Goal: Information Seeking & Learning: Check status

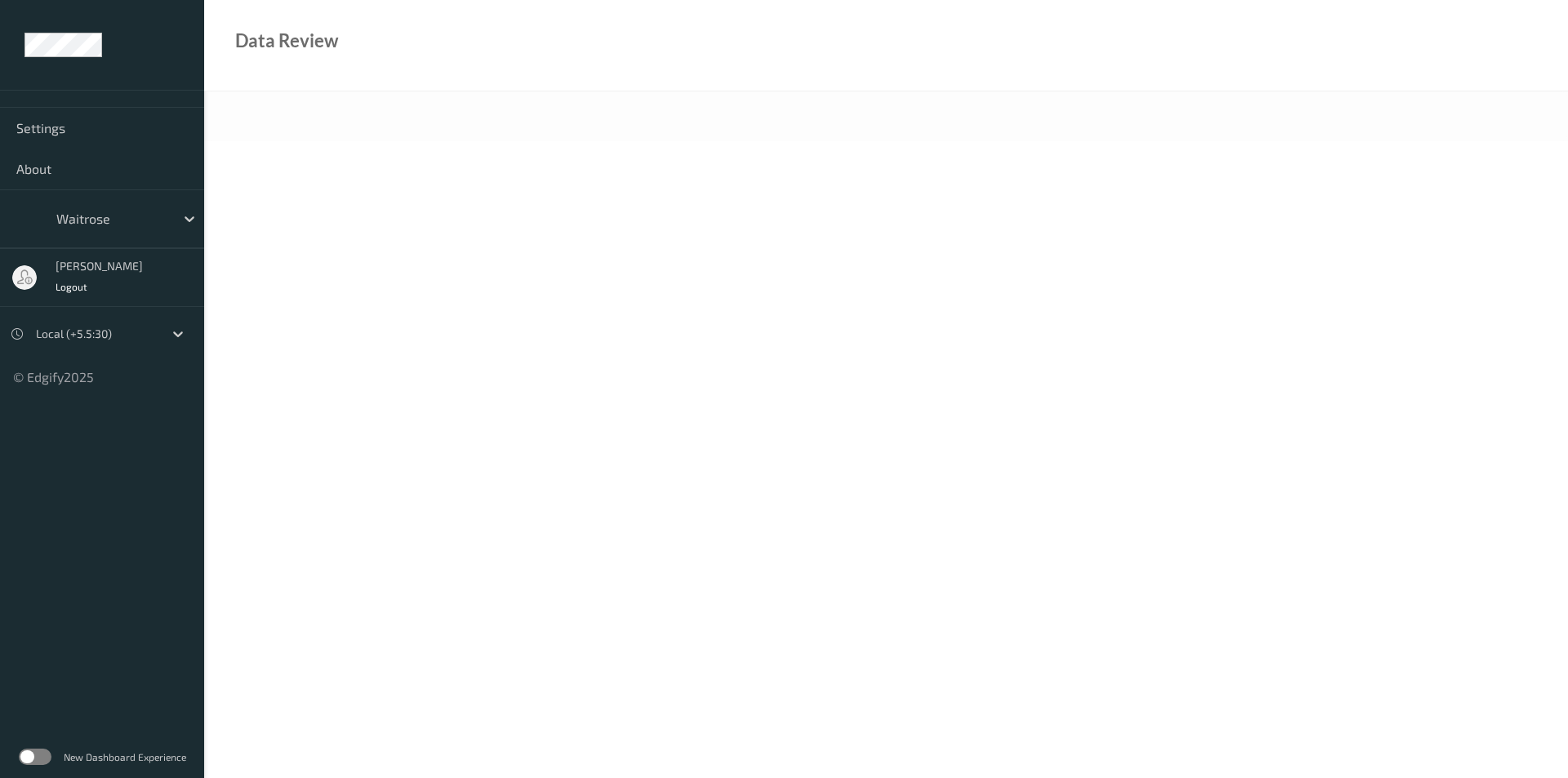
click at [48, 760] on label at bounding box center [35, 757] width 32 height 17
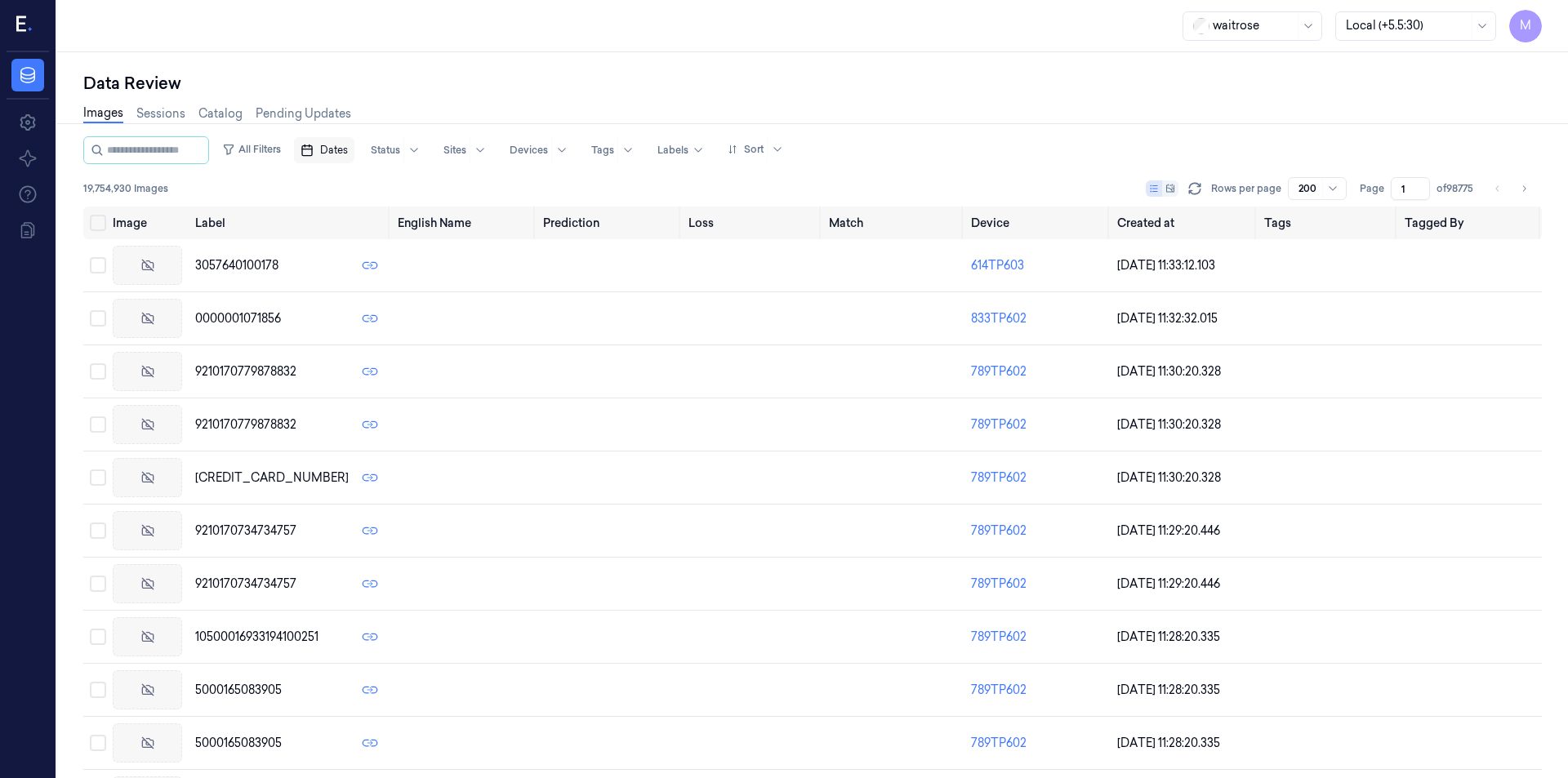
click at [348, 154] on span "Dates" at bounding box center [334, 151] width 28 height 15
click at [442, 315] on button "18" at bounding box center [439, 315] width 26 height 26
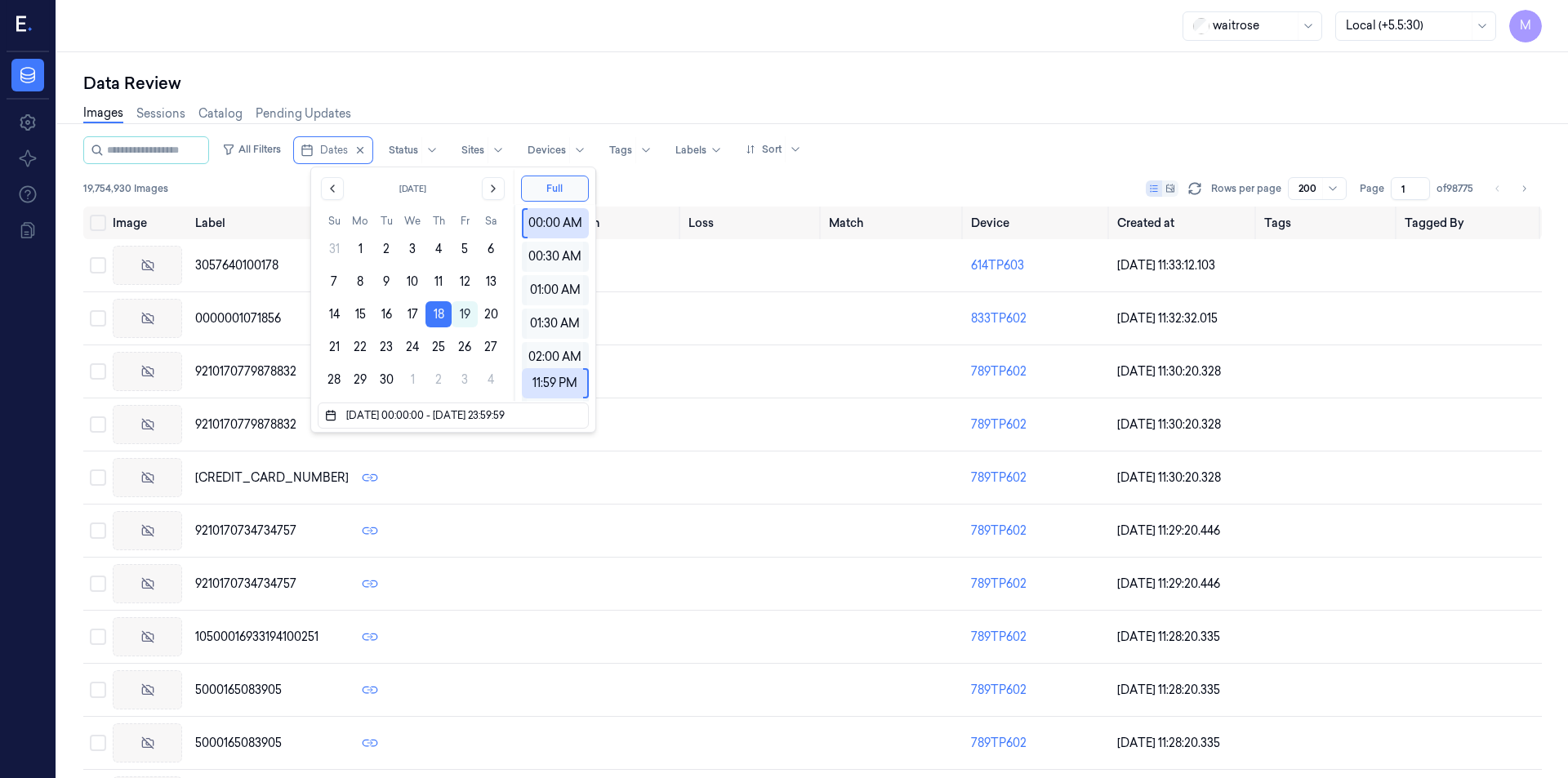
click at [570, 79] on div "Data Review" at bounding box center [813, 84] width 1459 height 23
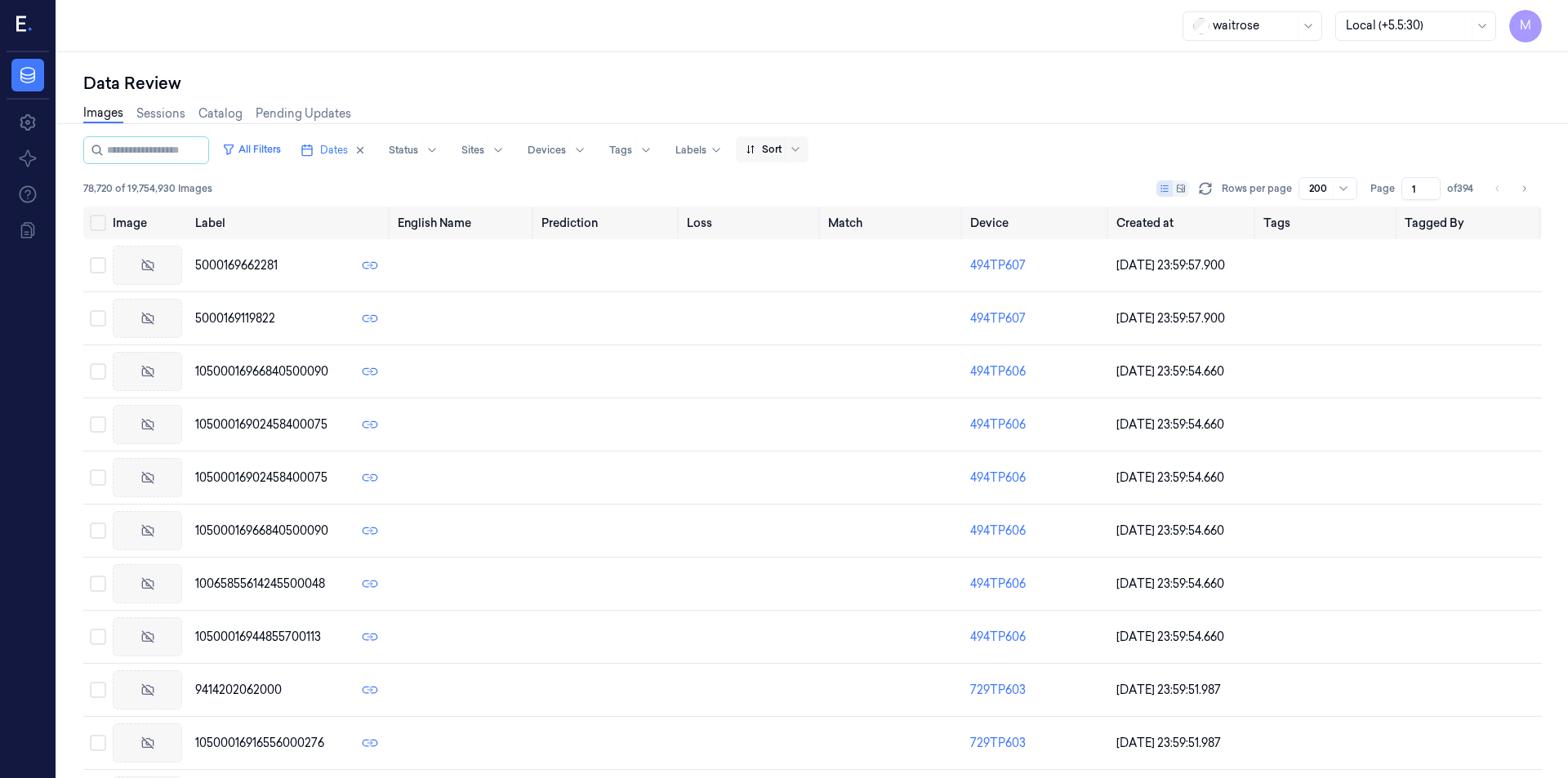
click at [806, 161] on div at bounding box center [795, 150] width 21 height 26
click at [815, 41] on div "waitrose Local (+5.5:30) M" at bounding box center [812, 26] width 1511 height 52
click at [176, 113] on link "Sessions" at bounding box center [161, 113] width 49 height 19
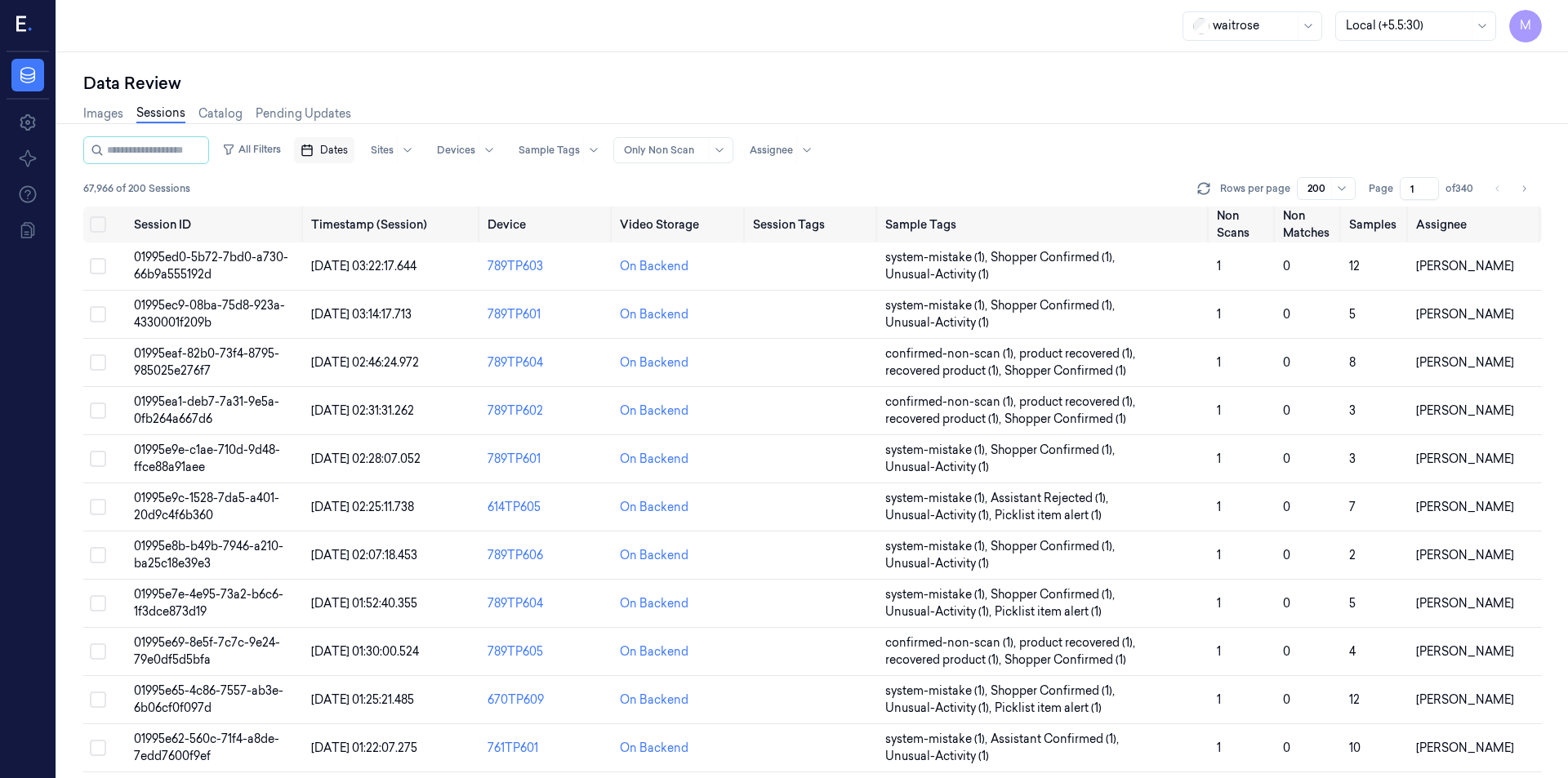
click at [344, 155] on span "Dates" at bounding box center [334, 151] width 28 height 15
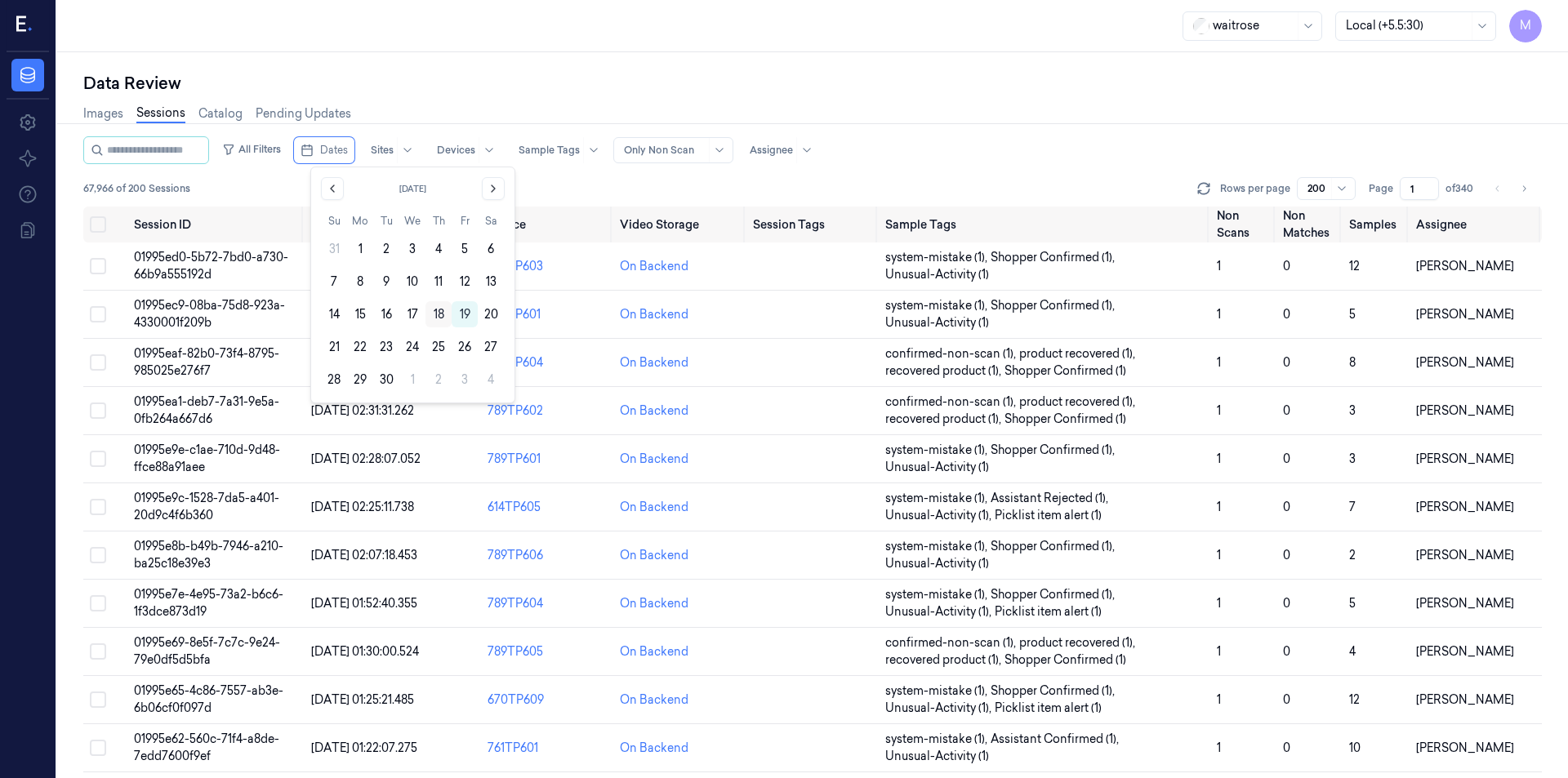
click at [435, 314] on button "18" at bounding box center [439, 315] width 26 height 26
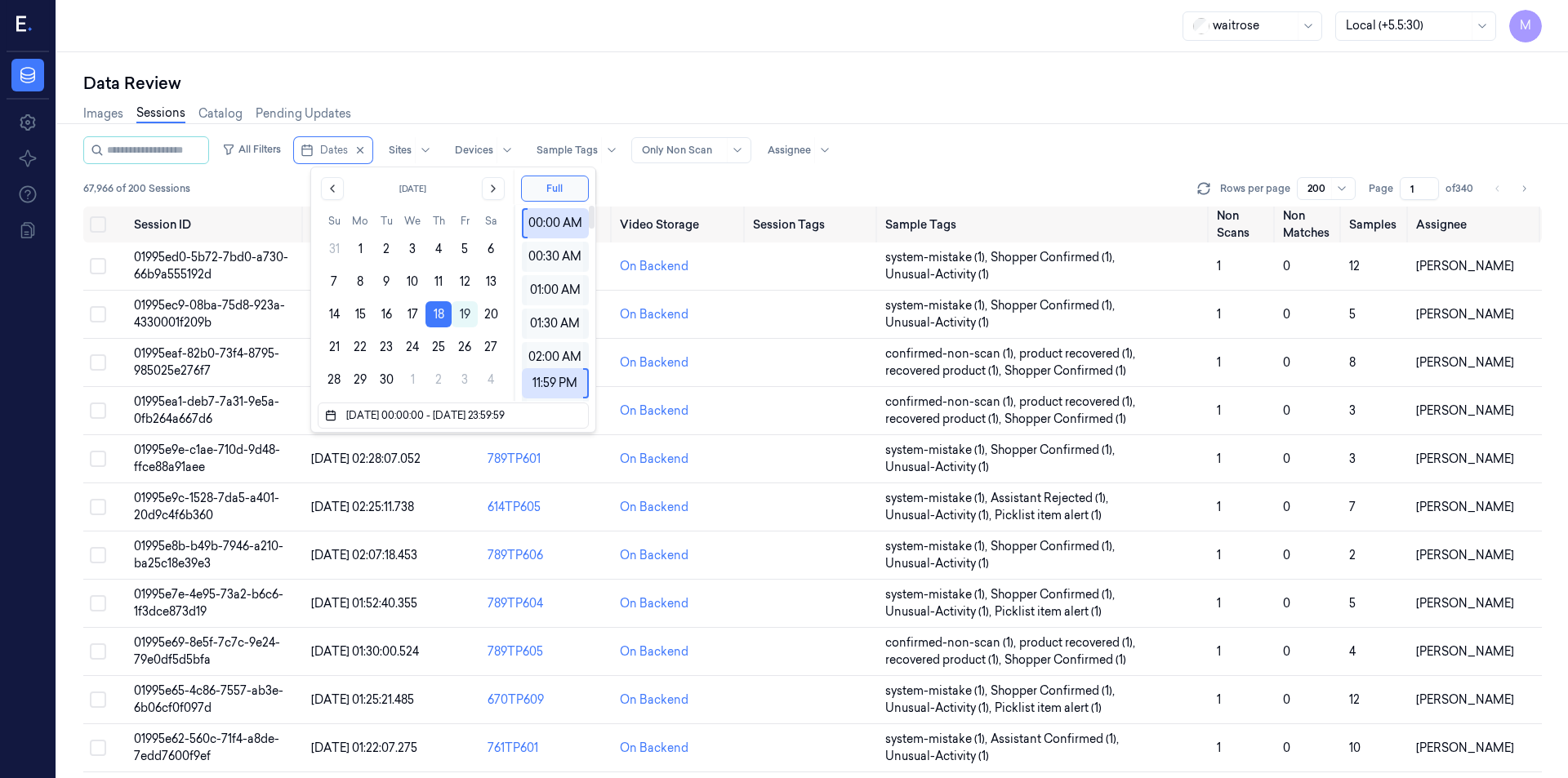
click at [559, 84] on div "Data Review" at bounding box center [813, 84] width 1459 height 23
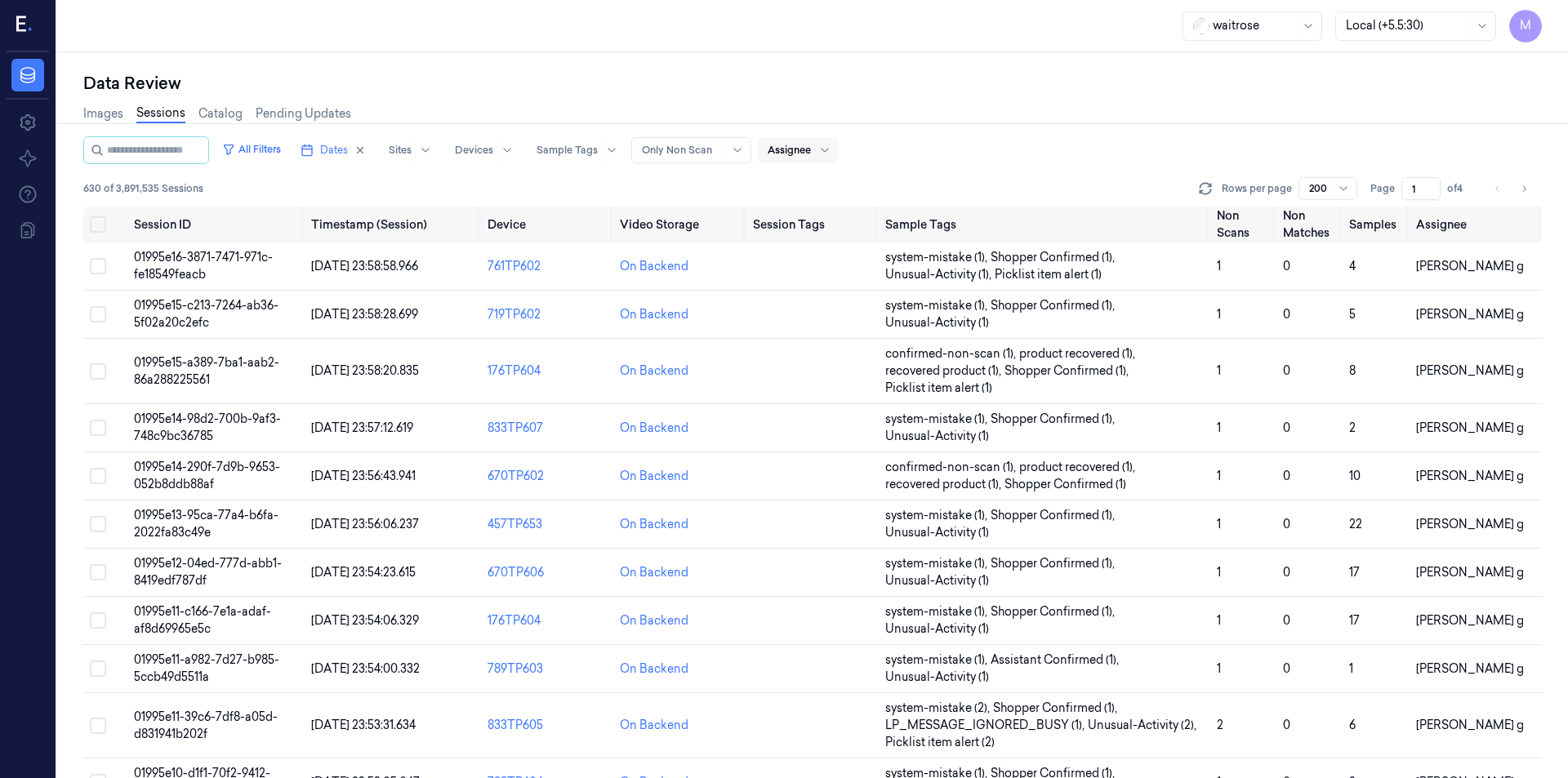
click at [811, 153] on div at bounding box center [789, 151] width 43 height 15
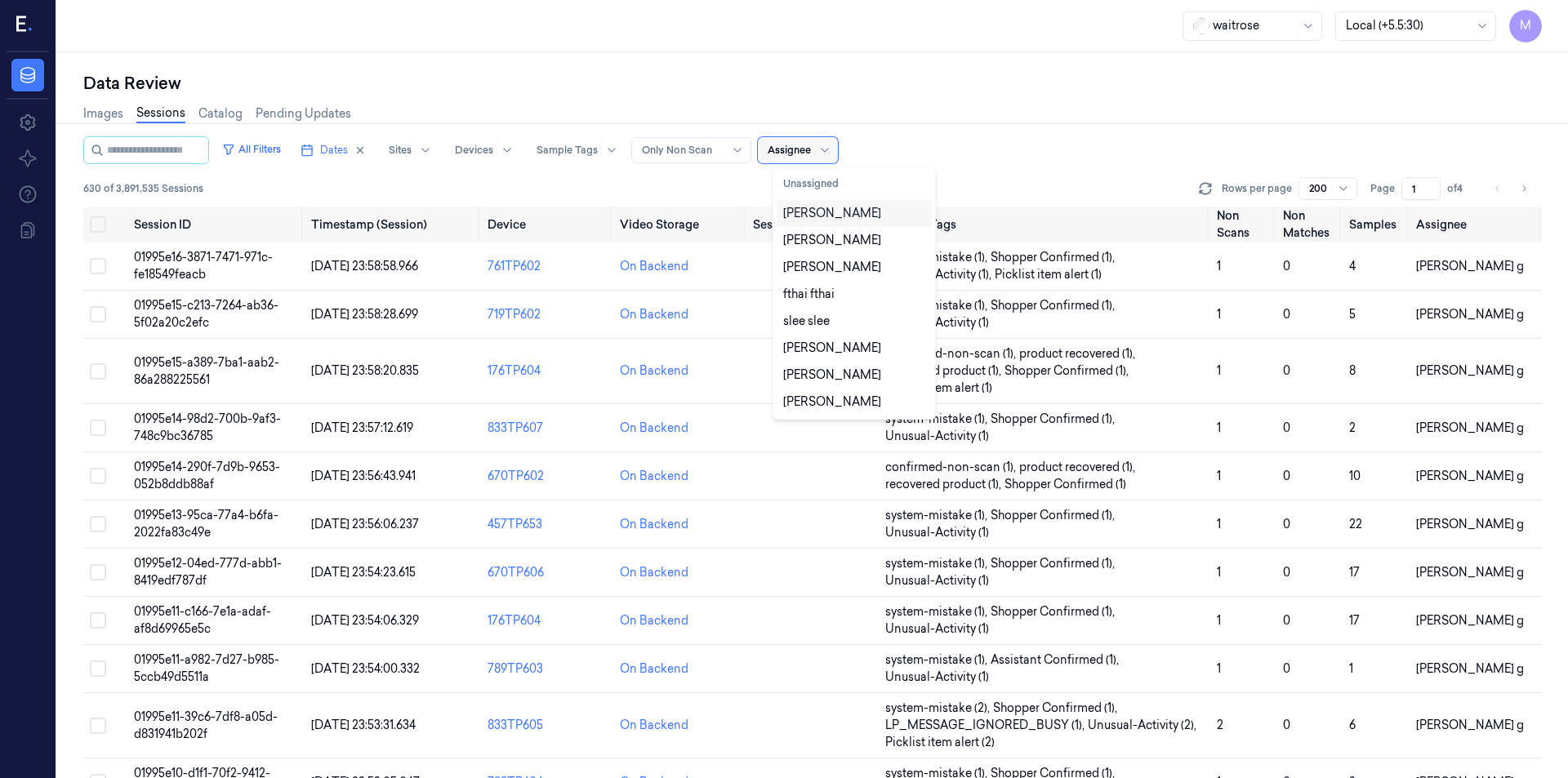
click at [806, 154] on div at bounding box center [789, 151] width 43 height 15
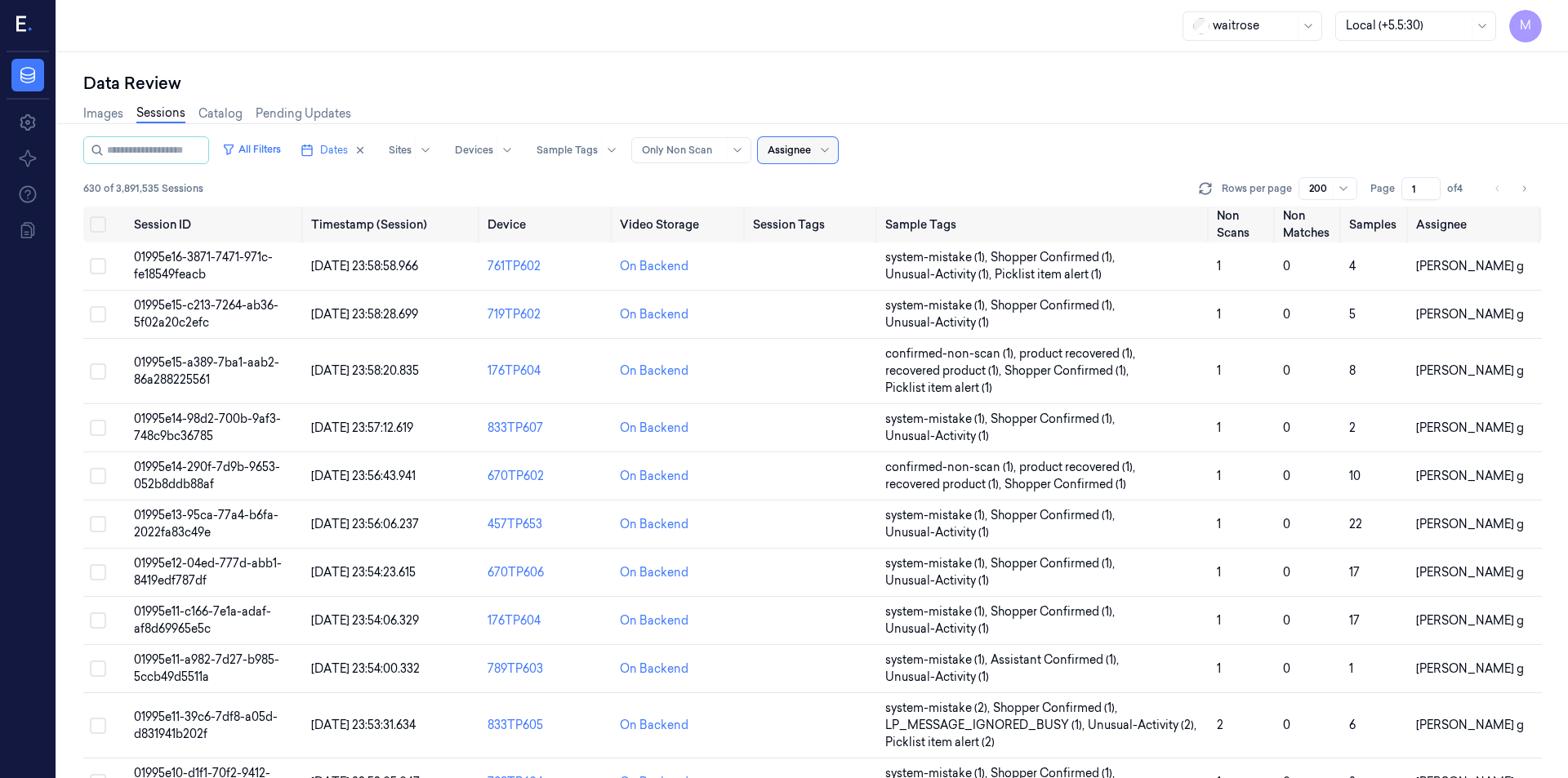
click at [806, 154] on div at bounding box center [789, 151] width 43 height 15
type input "ro"
click at [825, 216] on div "[PERSON_NAME]" at bounding box center [832, 214] width 98 height 17
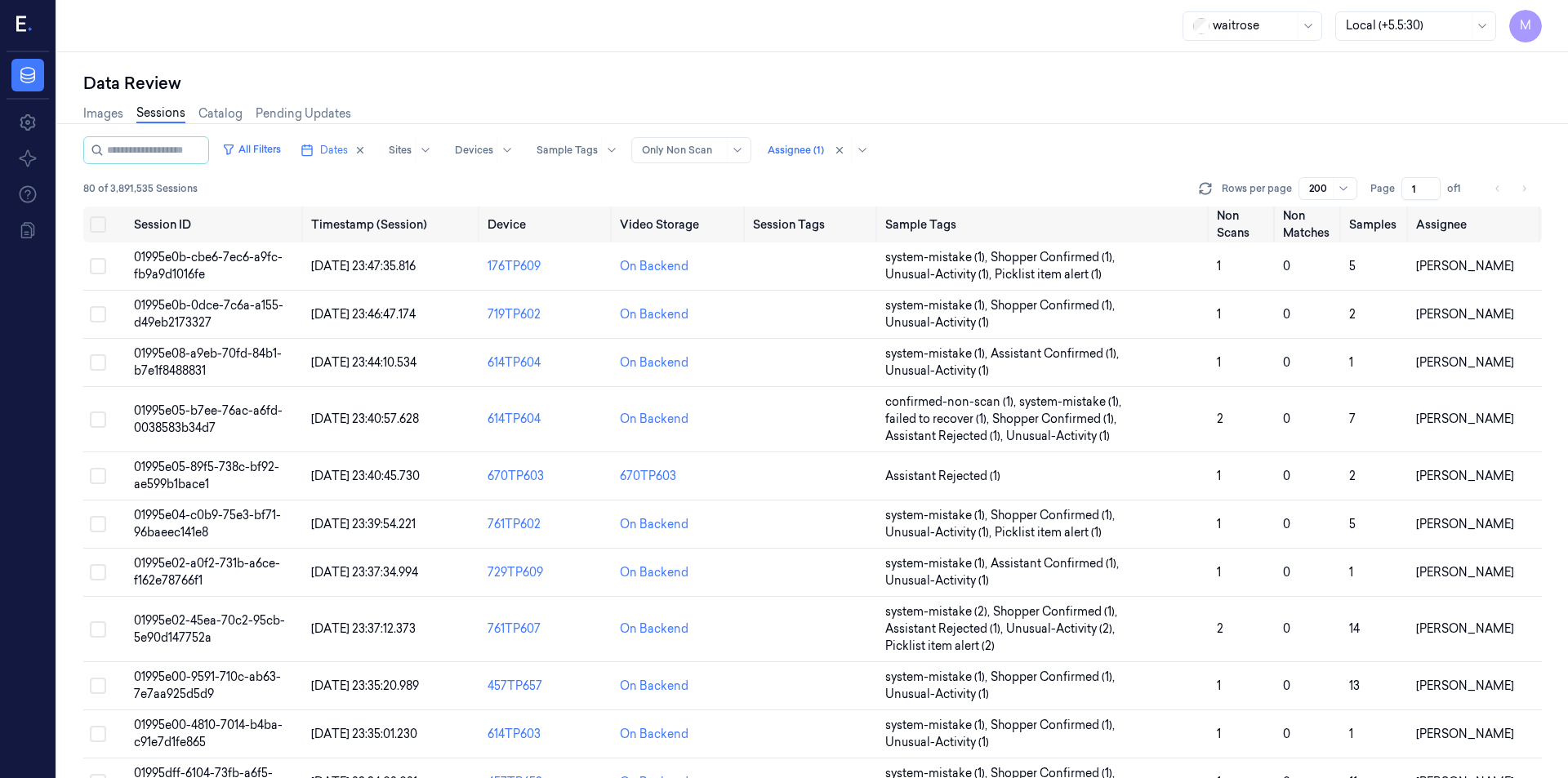
click at [979, 91] on div "Data Review" at bounding box center [813, 84] width 1459 height 23
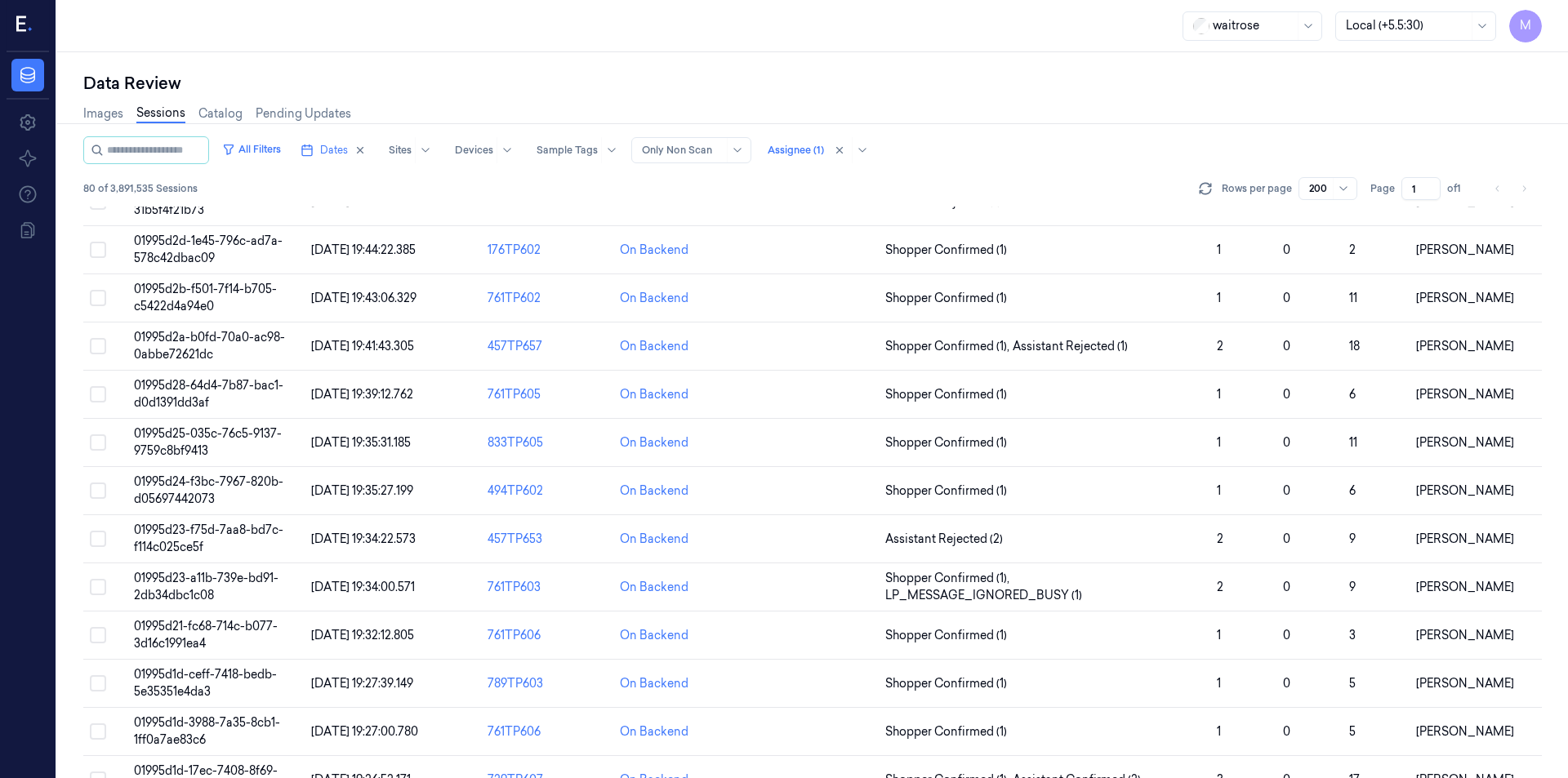
scroll to position [3365, 0]
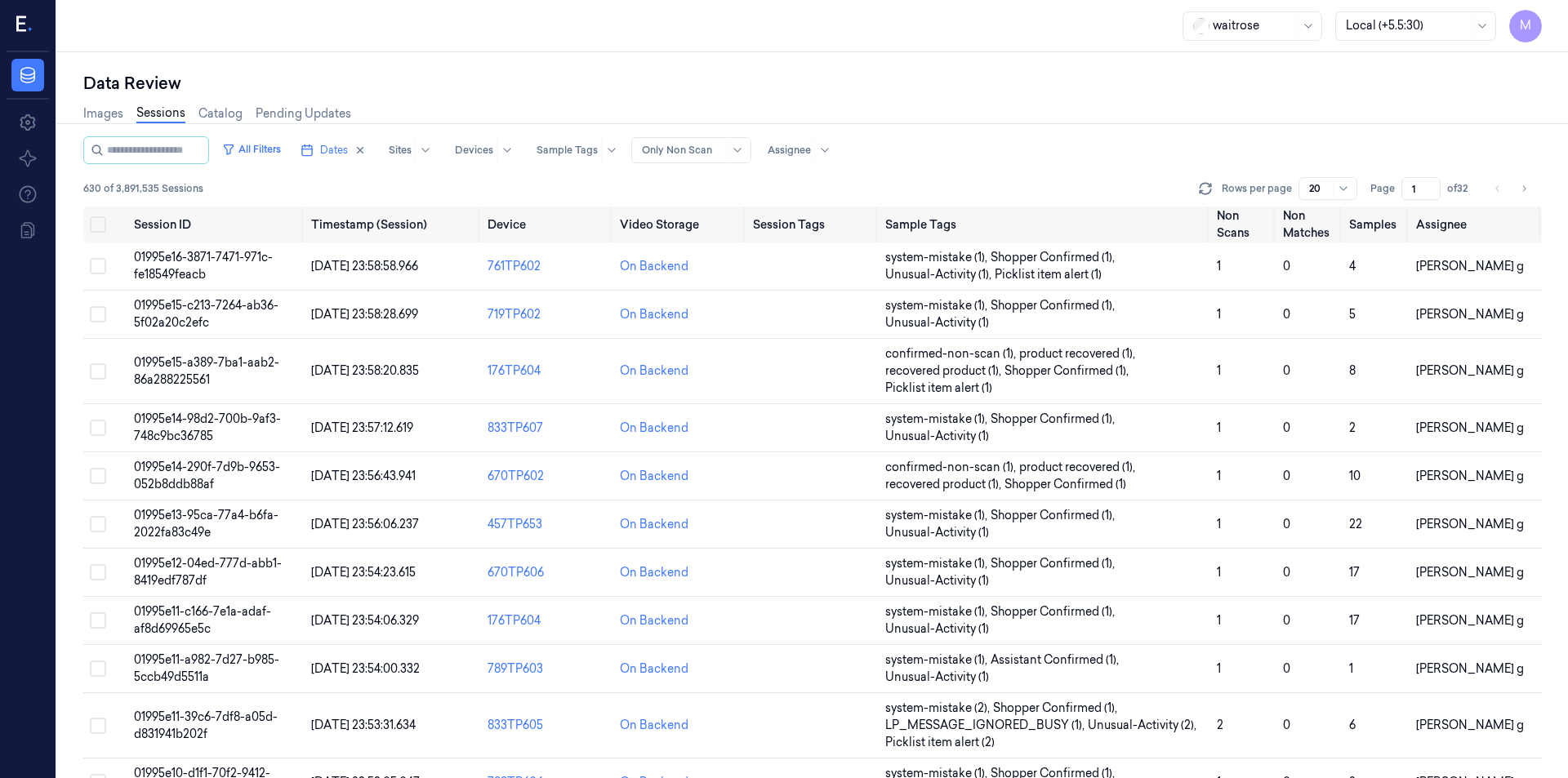
click at [1420, 192] on input "1" at bounding box center [1421, 189] width 39 height 23
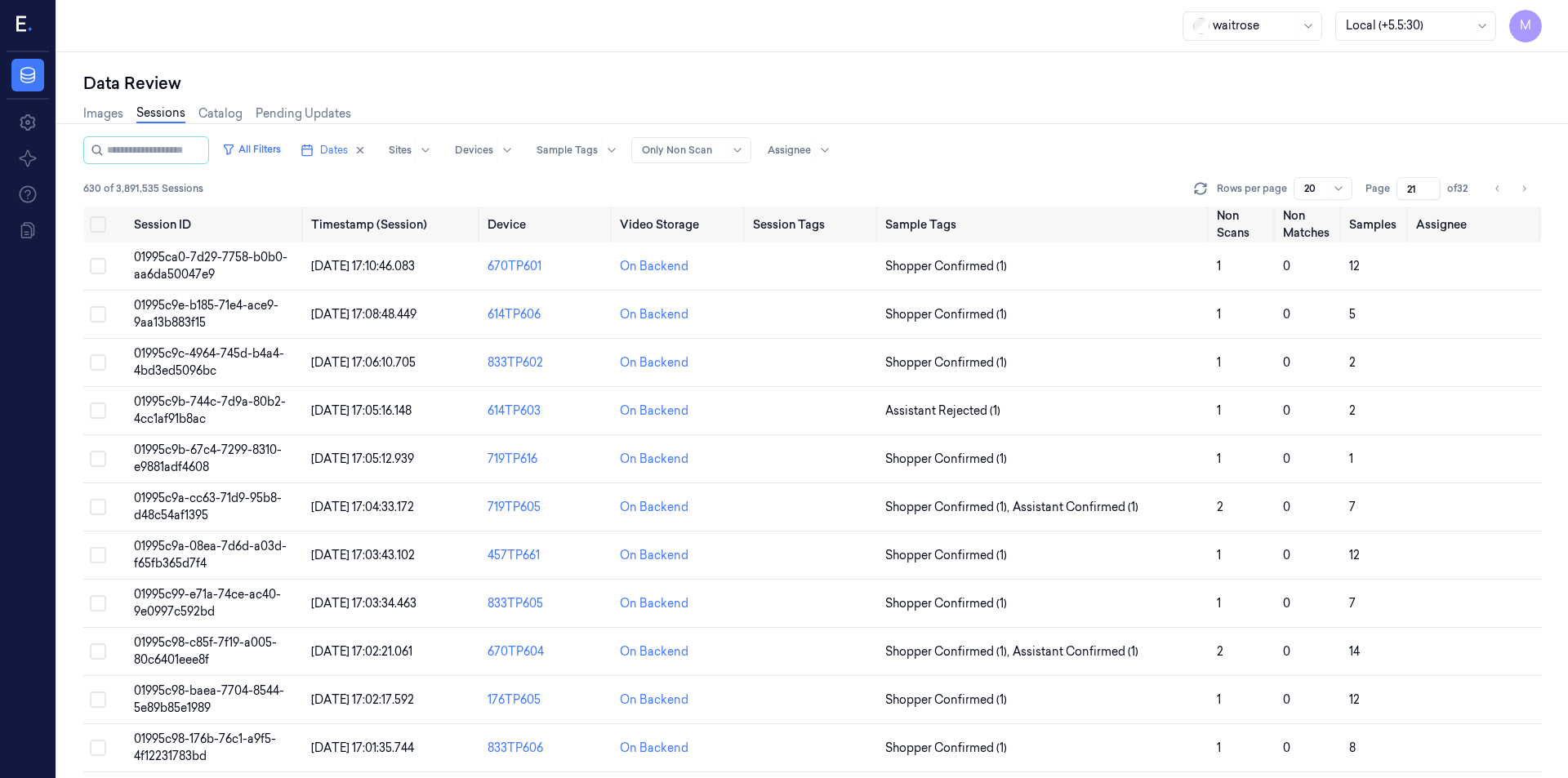
click at [1473, 161] on div "All Filters Dates Sites Devices Sample Tags Alert Type Only Non Scan Assignee" at bounding box center [813, 151] width 1459 height 28
click at [1496, 187] on icon "Go to previous page" at bounding box center [1498, 189] width 10 height 13
click at [1498, 189] on icon "Go to previous page" at bounding box center [1498, 189] width 10 height 13
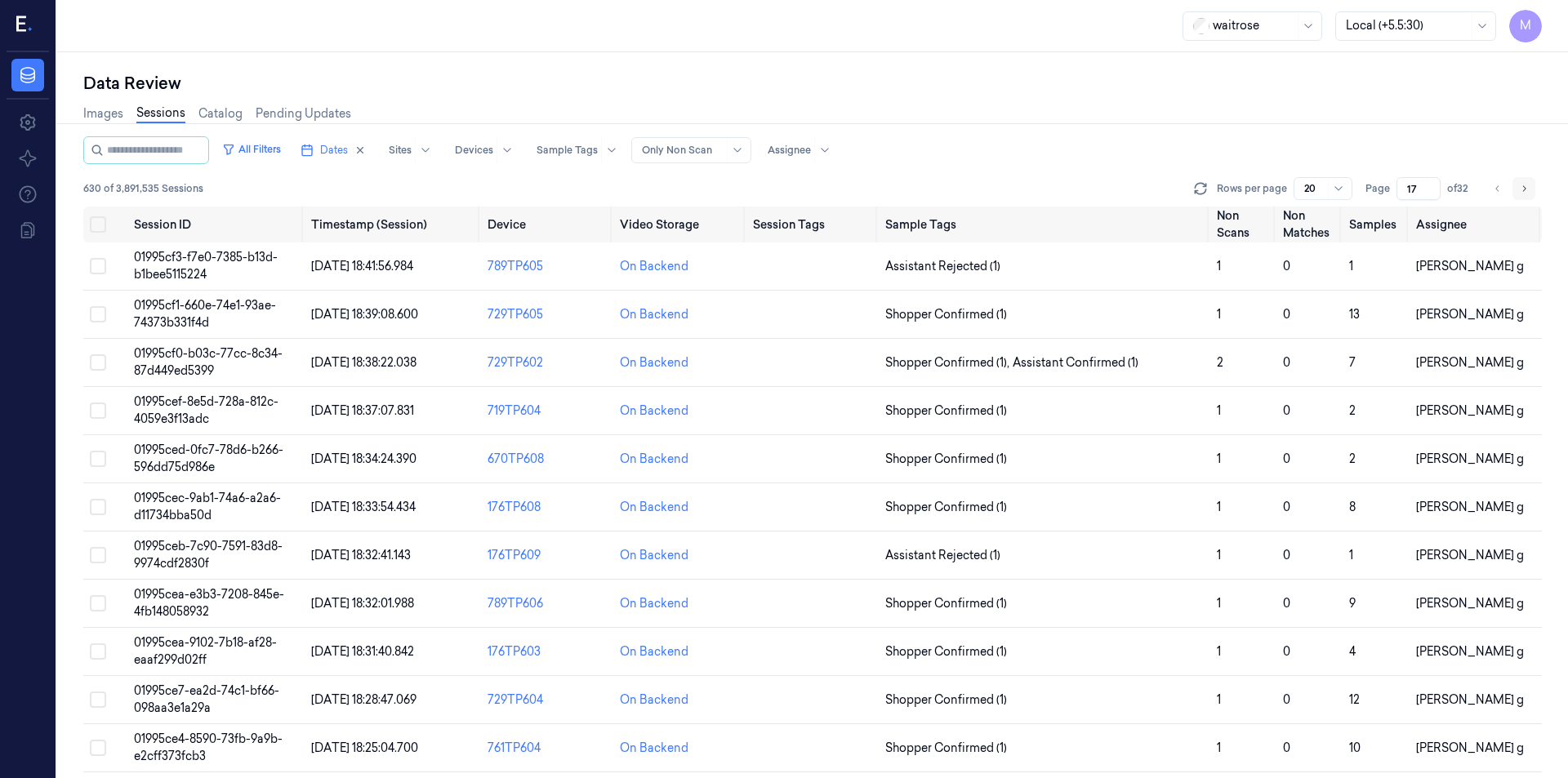
click at [1519, 190] on icon "Go to next page" at bounding box center [1524, 189] width 10 height 13
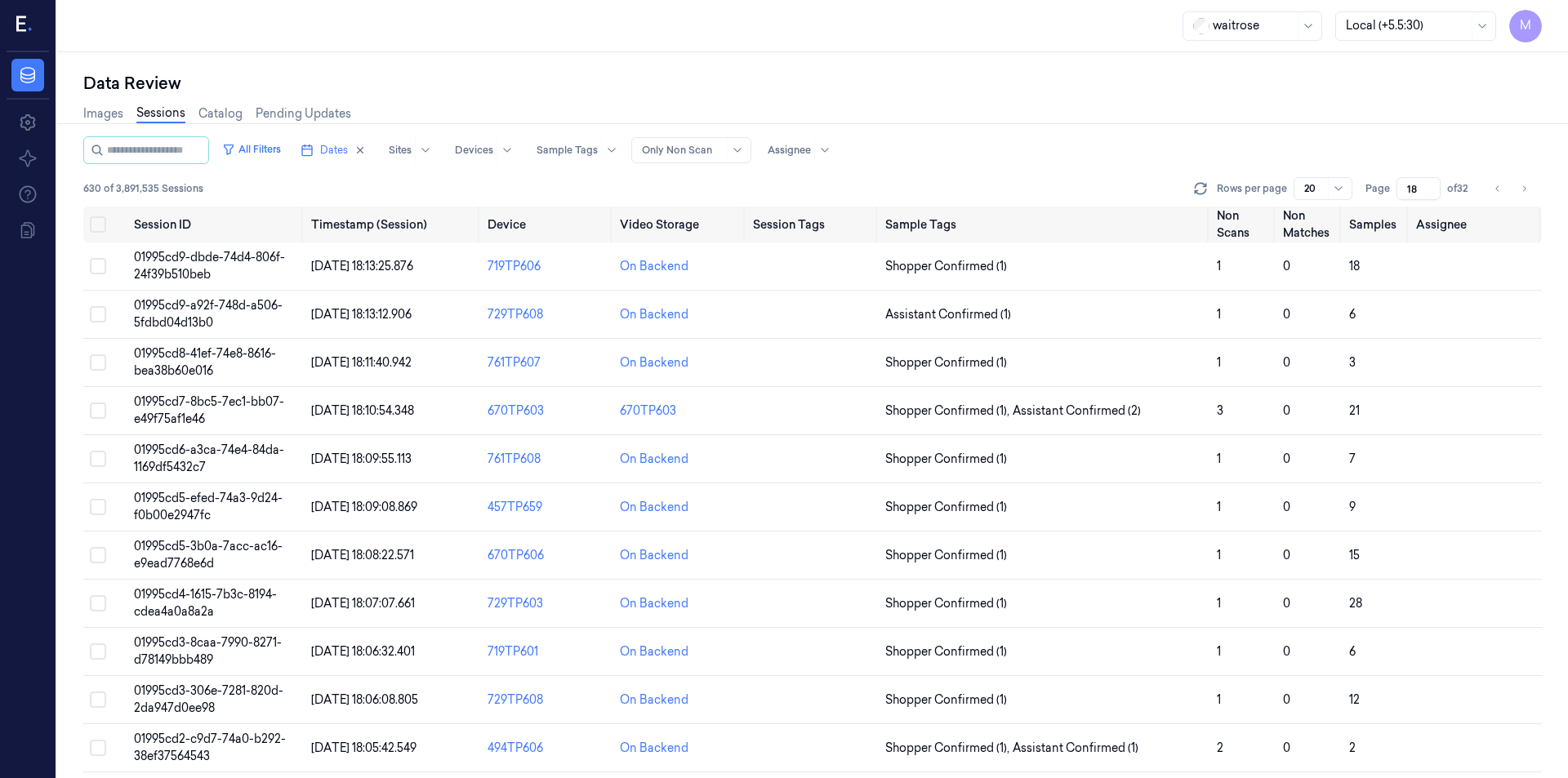
click at [1308, 142] on div "All Filters Dates Sites Devices Sample Tags Alert Type Only Non Scan Assignee" at bounding box center [813, 151] width 1459 height 28
click at [1494, 190] on icon "Go to previous page" at bounding box center [1498, 189] width 10 height 13
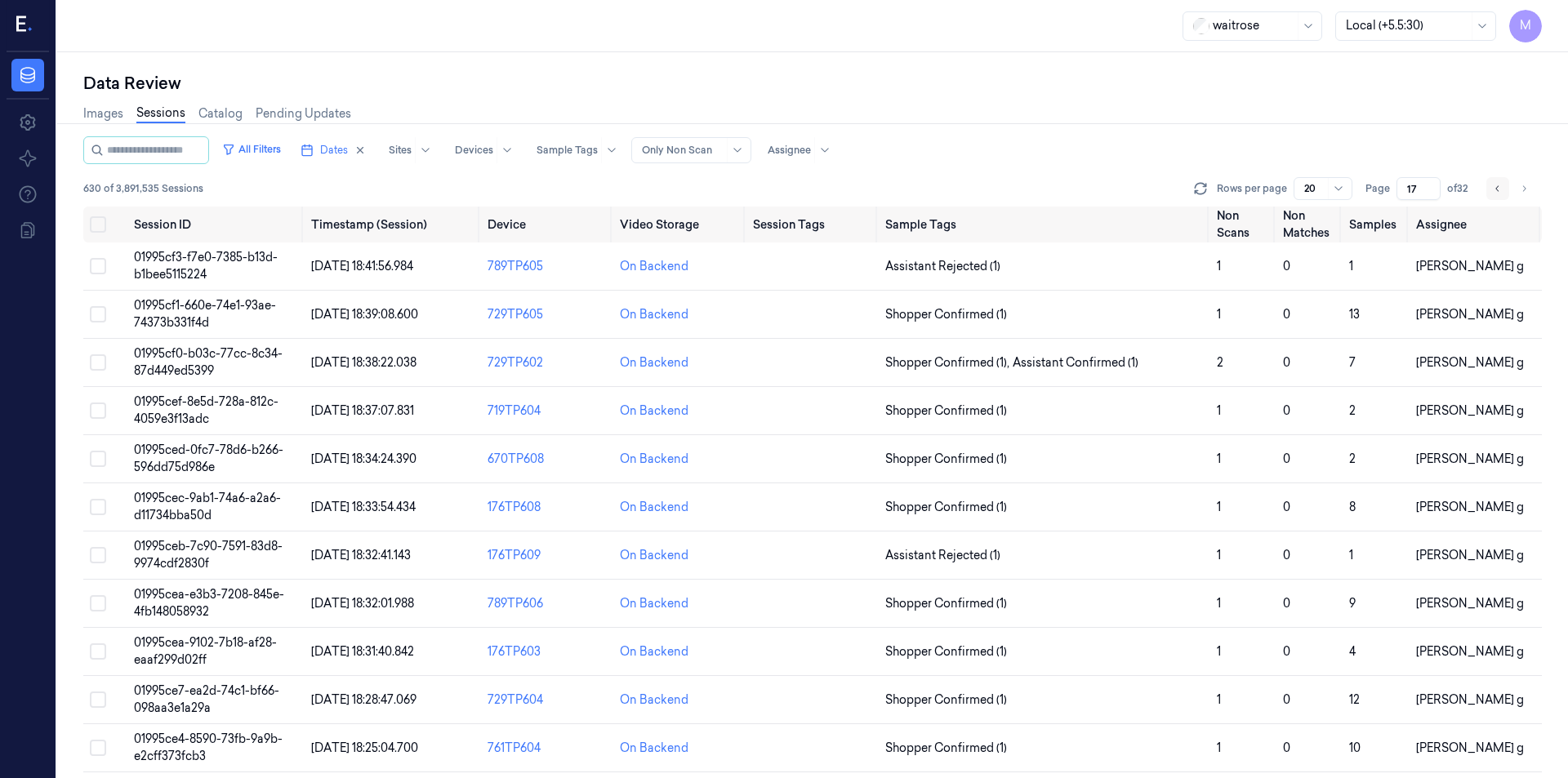
click at [1491, 187] on button "Go to previous page" at bounding box center [1498, 189] width 23 height 23
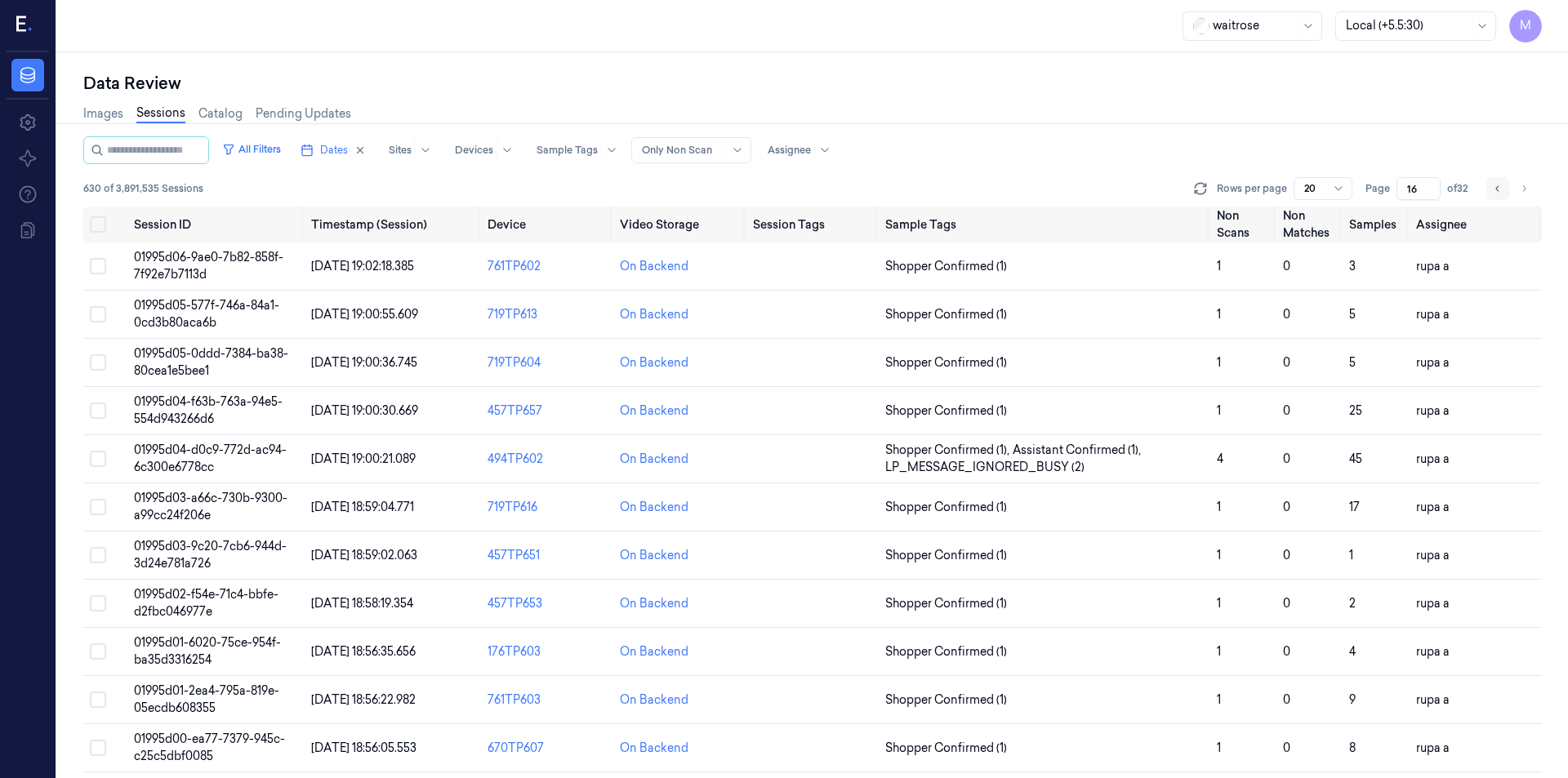
click at [1497, 187] on icon "Go to previous page" at bounding box center [1498, 189] width 10 height 13
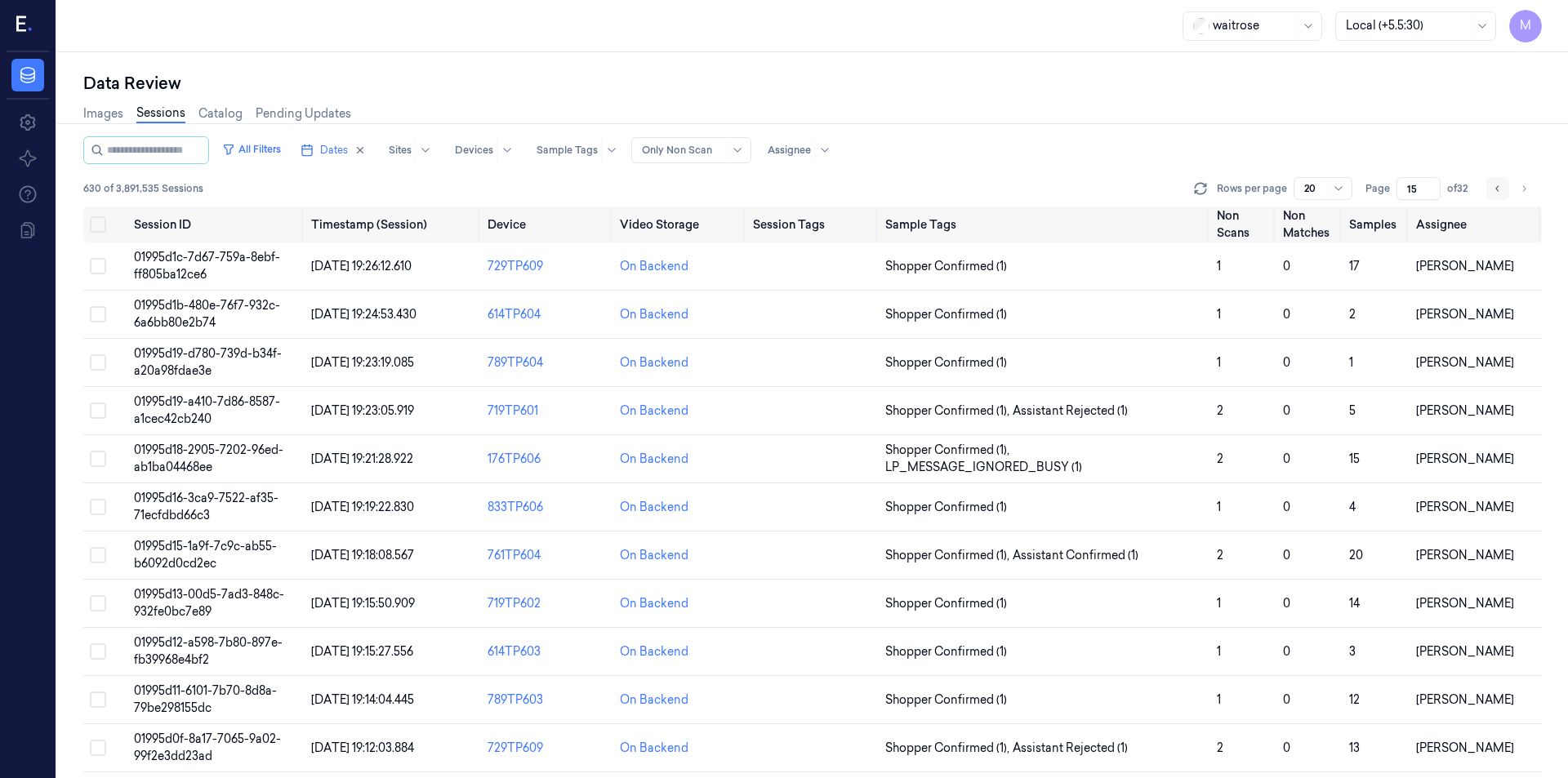
click at [1497, 187] on icon "Go to previous page" at bounding box center [1498, 189] width 10 height 13
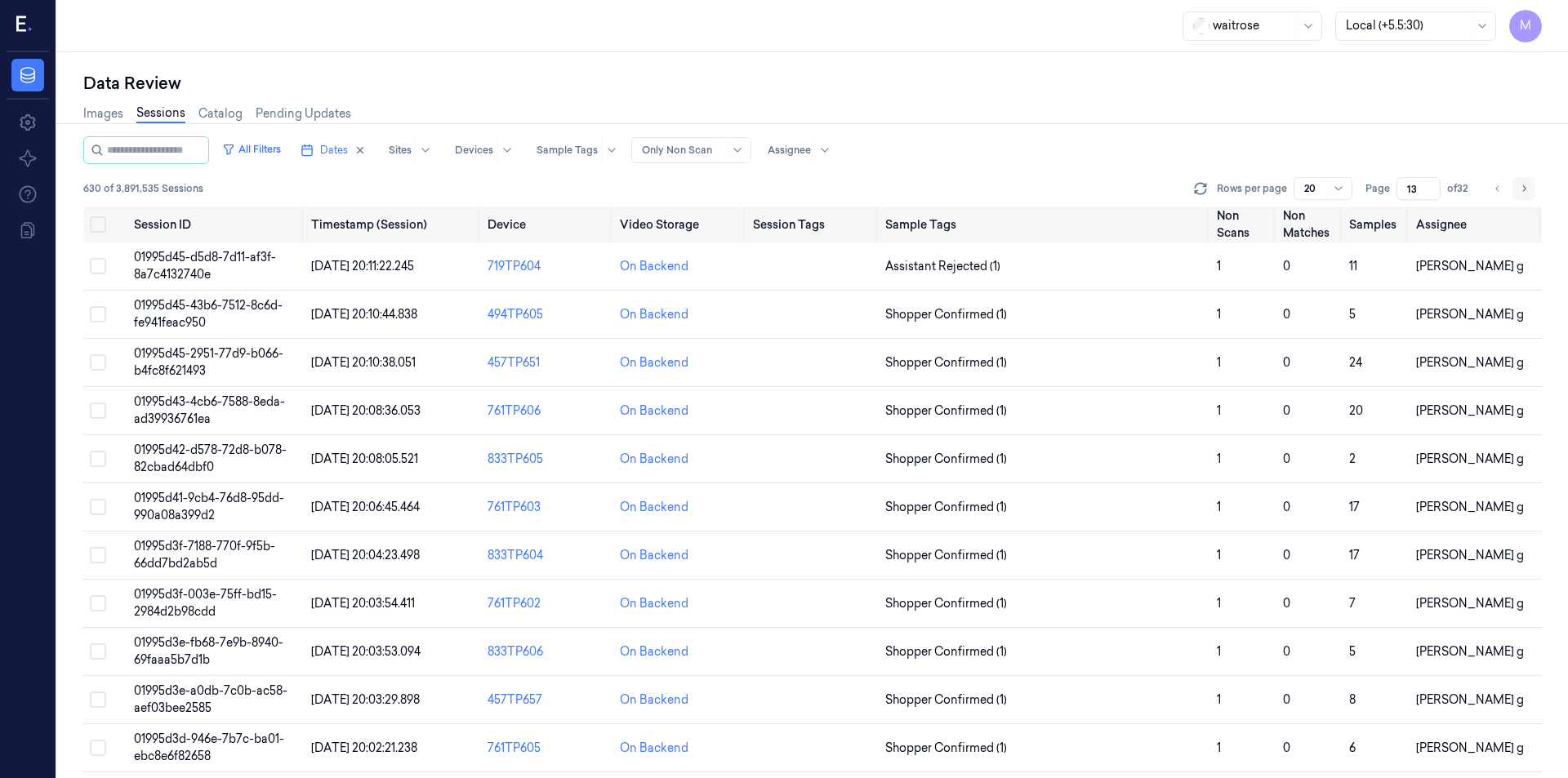
click at [1519, 190] on icon "Go to next page" at bounding box center [1524, 189] width 10 height 13
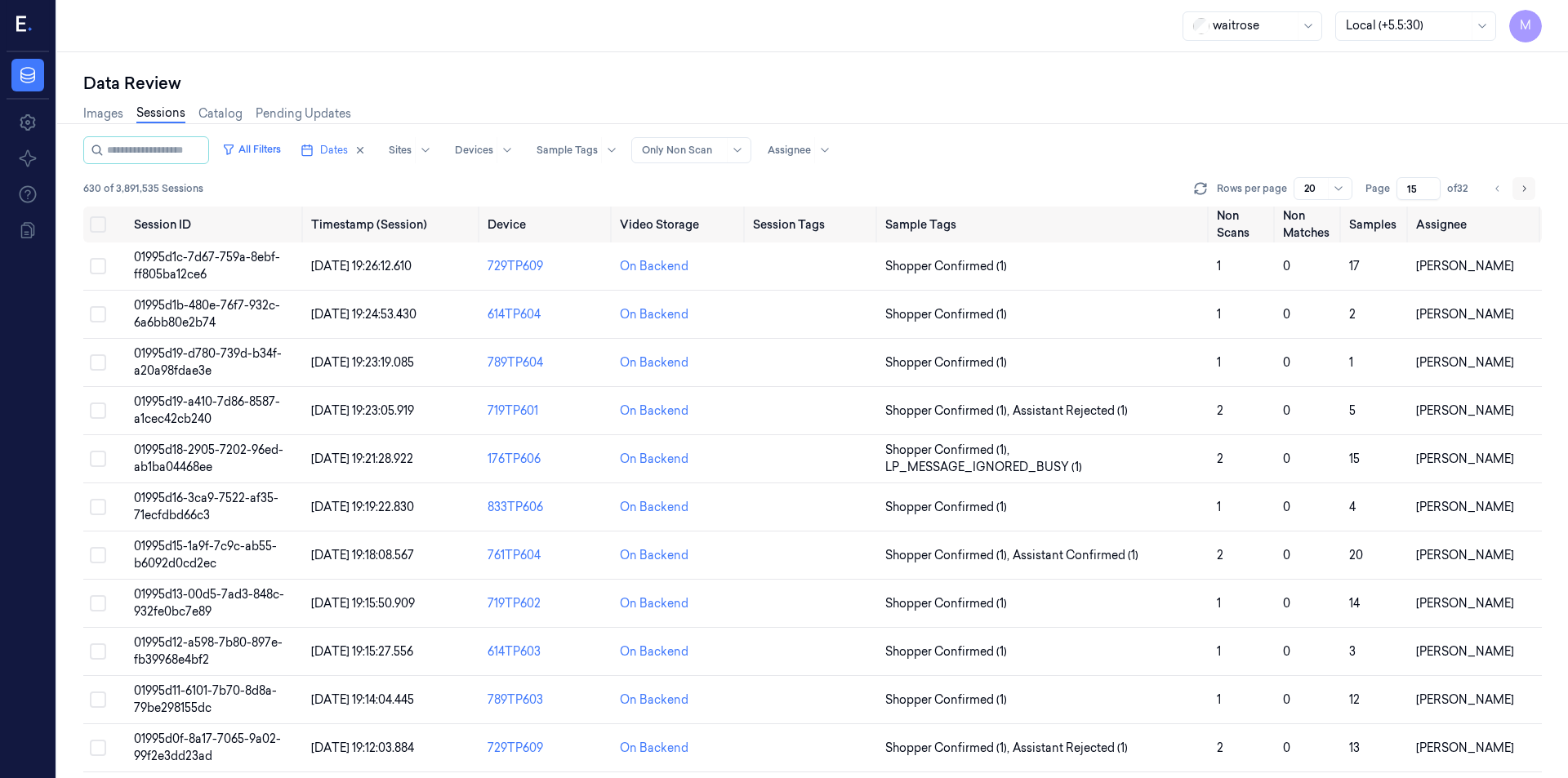
click at [1519, 190] on icon "Go to next page" at bounding box center [1524, 189] width 10 height 13
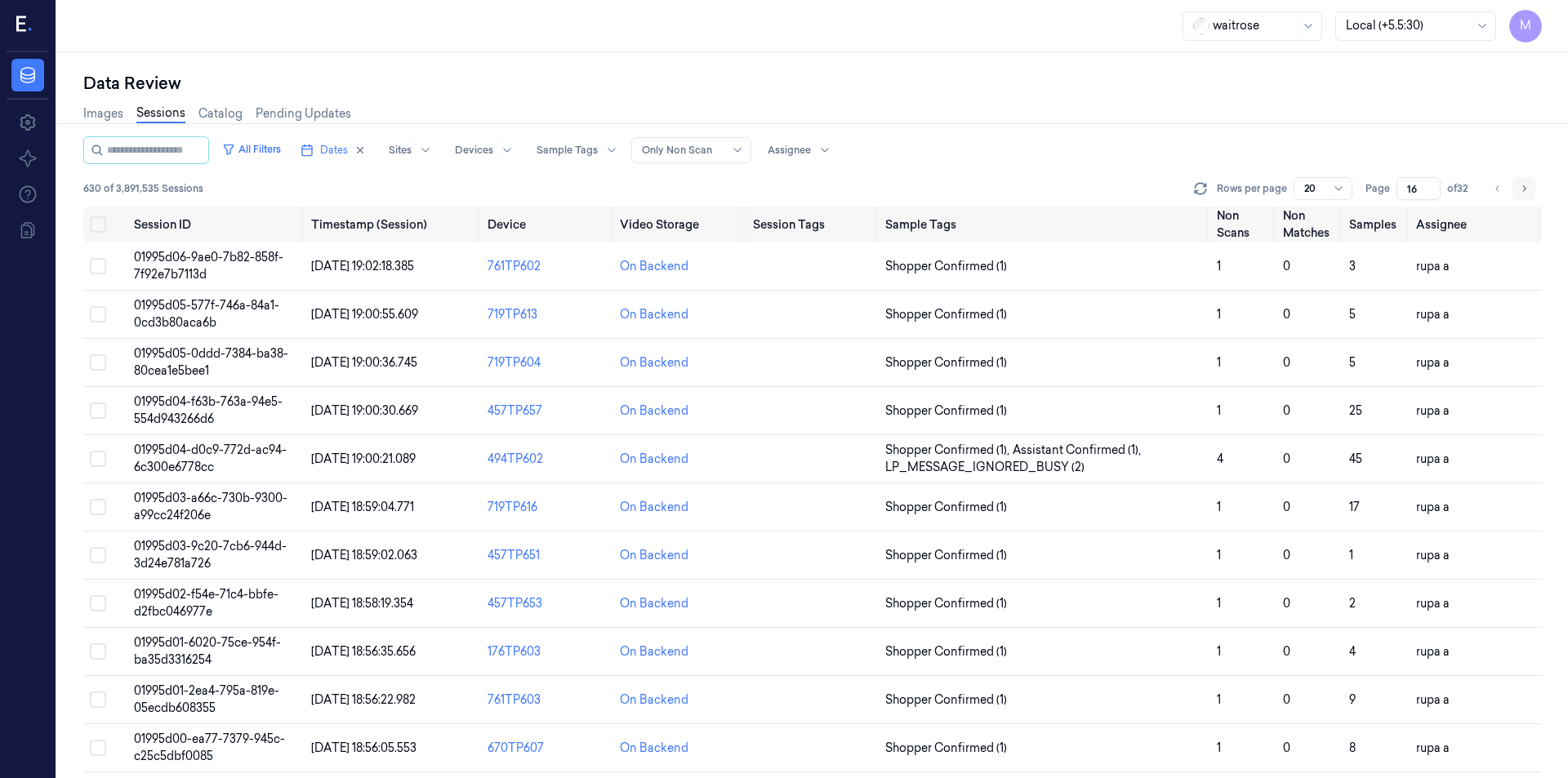
click at [1519, 190] on icon "Go to next page" at bounding box center [1524, 189] width 10 height 13
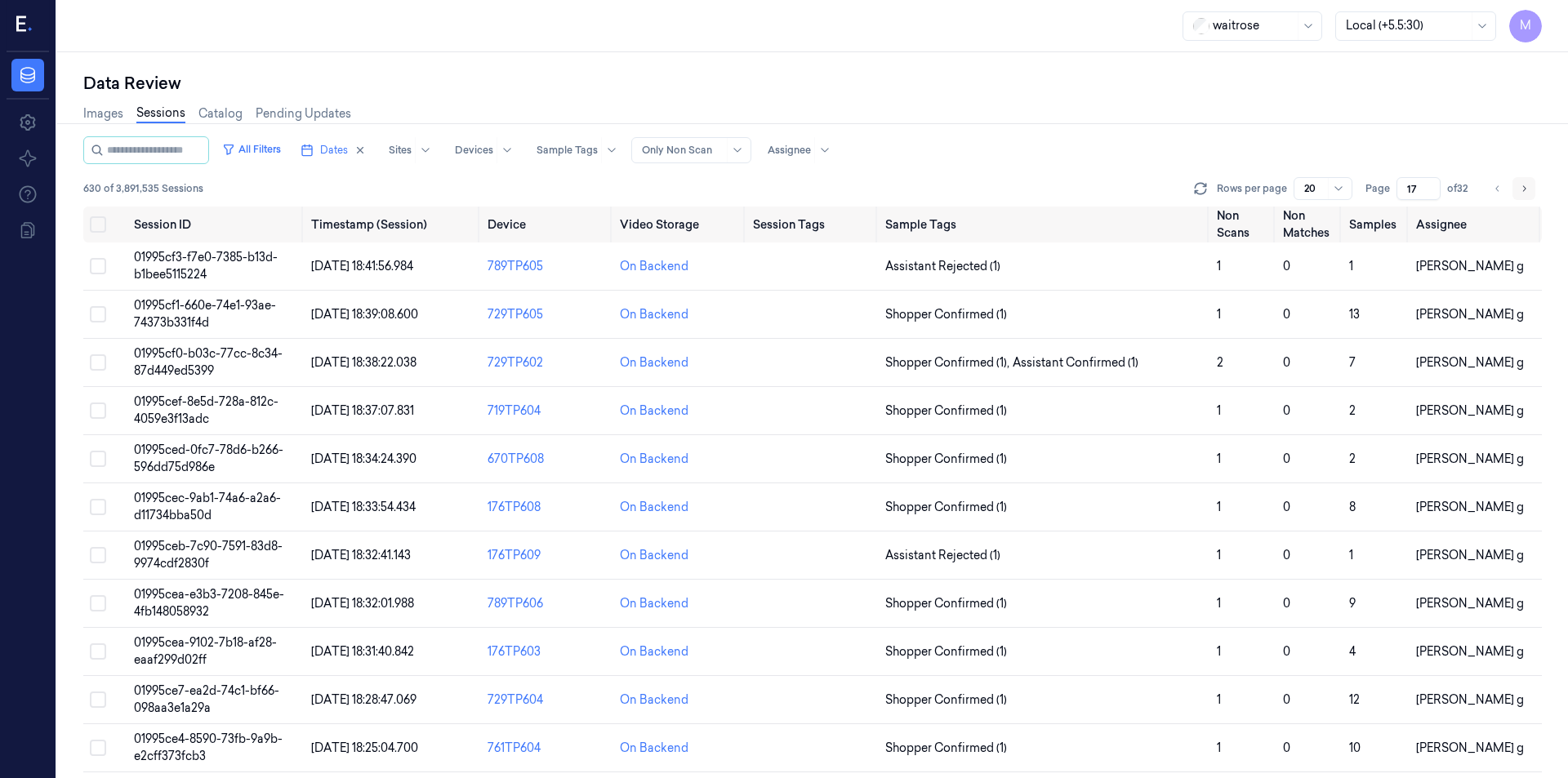
click at [1519, 190] on icon "Go to next page" at bounding box center [1524, 189] width 10 height 13
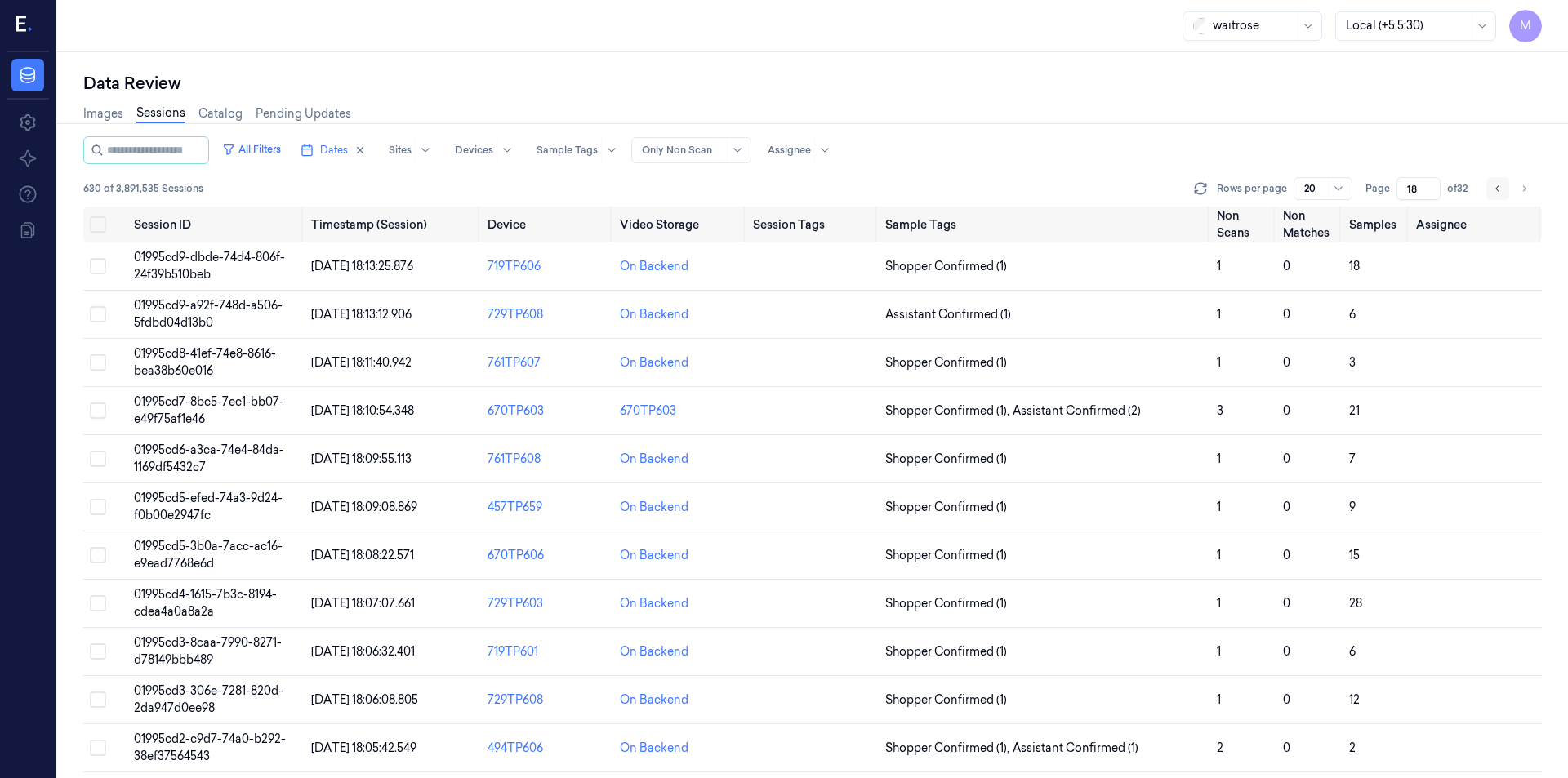
click at [1505, 187] on button "Go to previous page" at bounding box center [1498, 189] width 23 height 23
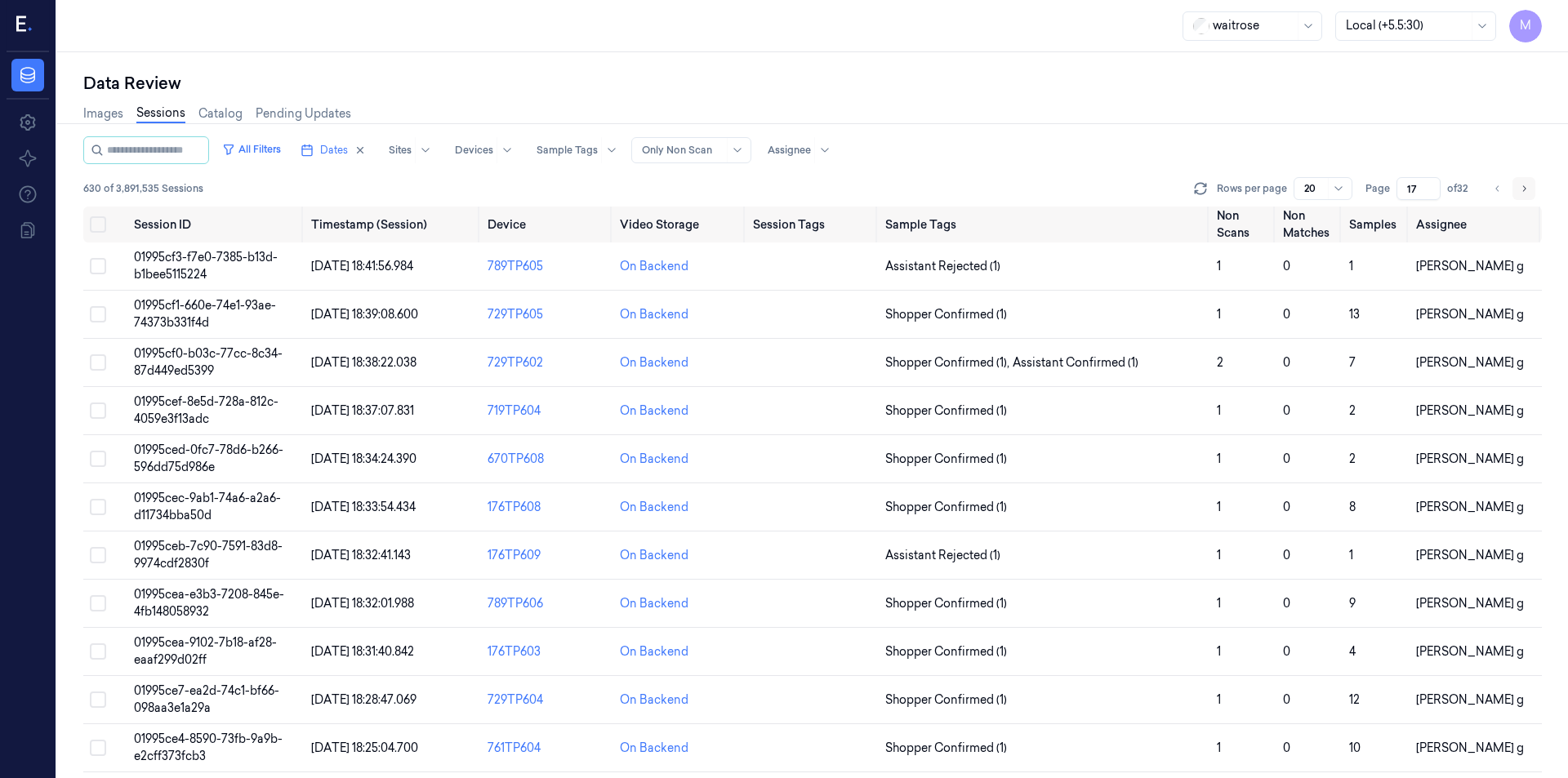
click at [1532, 190] on button "Go to next page" at bounding box center [1524, 189] width 23 height 23
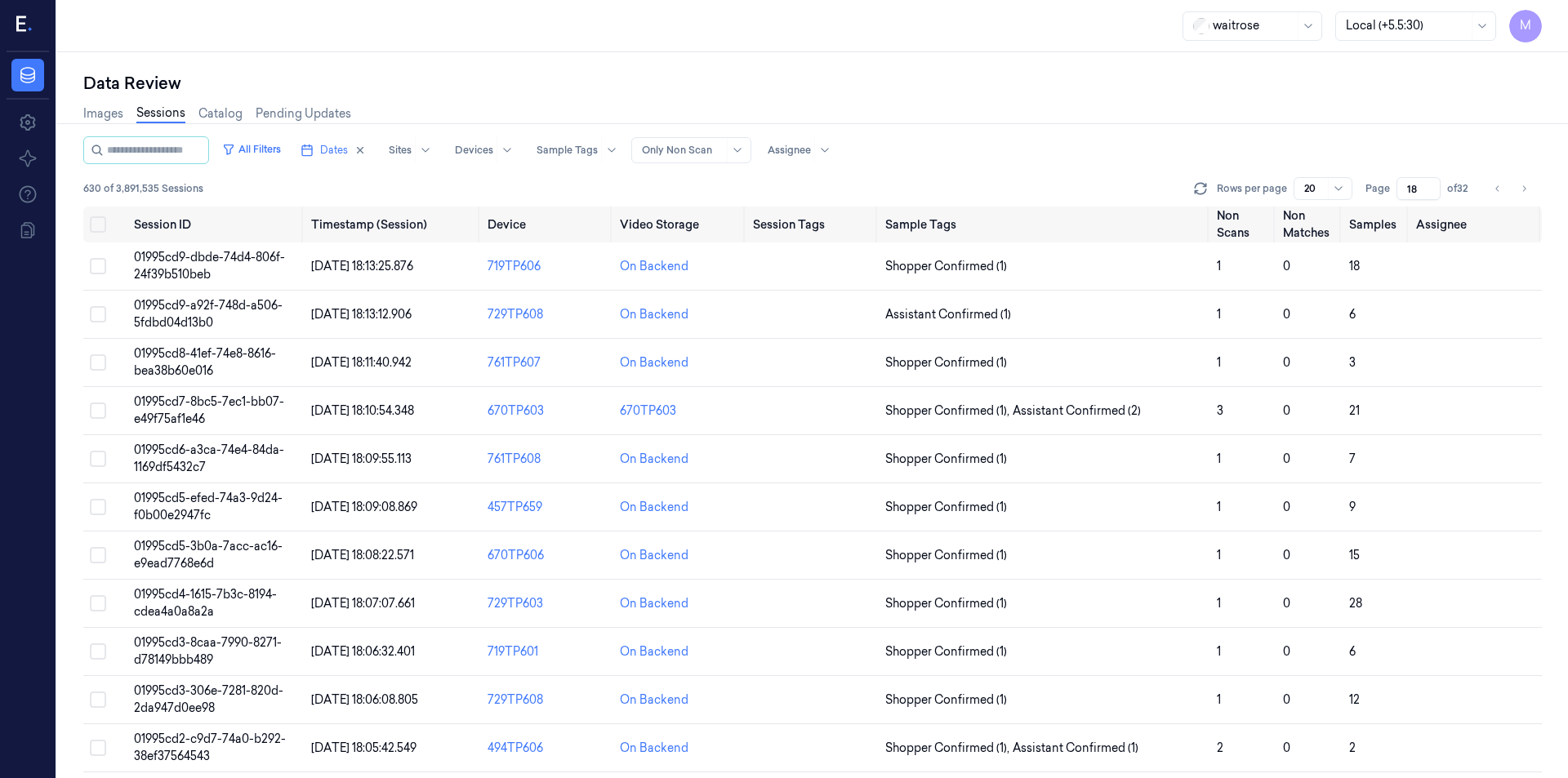
click at [993, 146] on div "All Filters Dates Sites Devices Sample Tags Alert Type Only Non Scan Assignee" at bounding box center [813, 151] width 1459 height 28
click at [1504, 191] on button "Go to previous page" at bounding box center [1498, 189] width 23 height 23
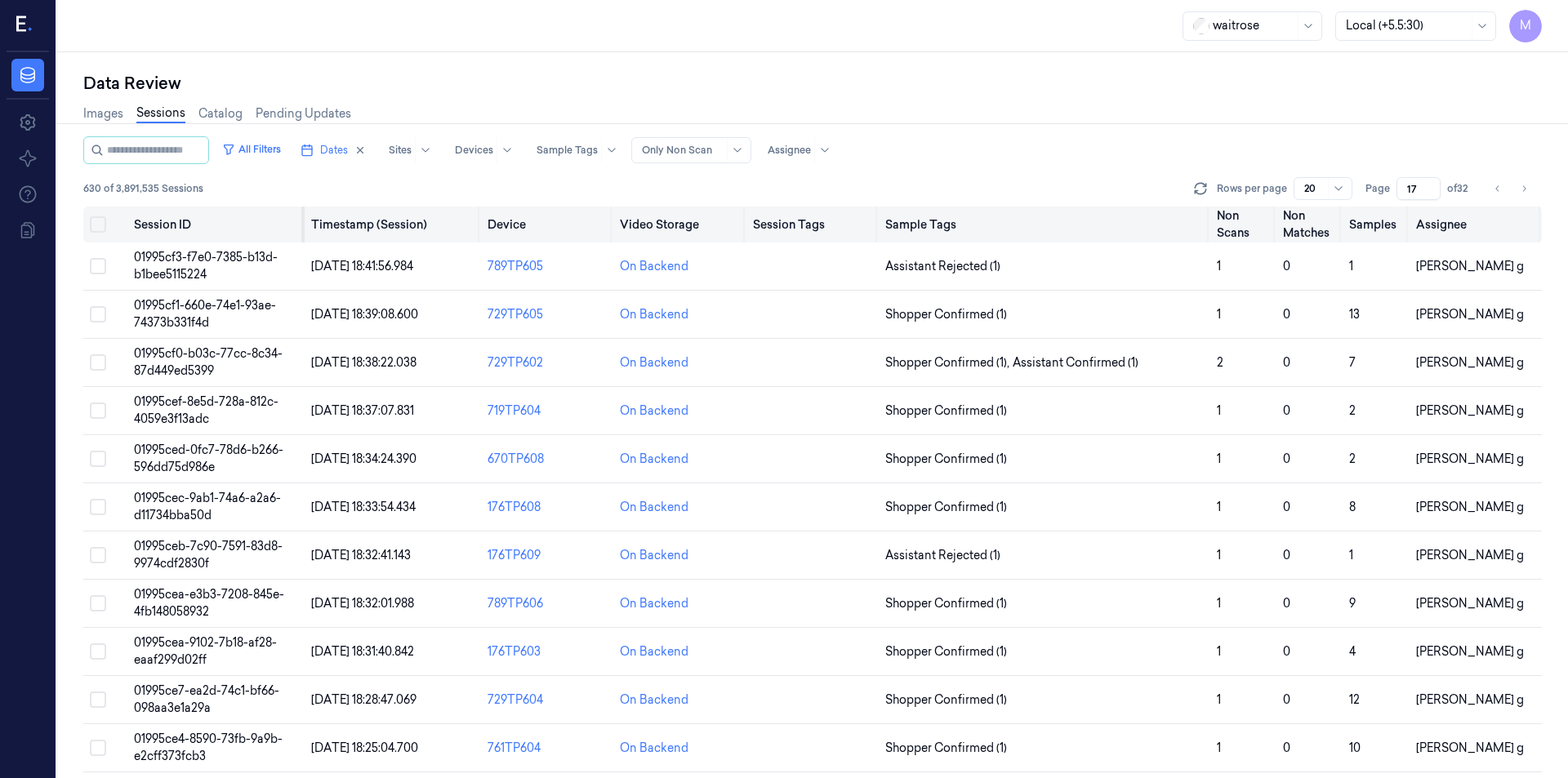
click at [301, 214] on div at bounding box center [303, 224] width 3 height 36
click at [1337, 190] on icon at bounding box center [1339, 189] width 13 height 13
click at [1335, 117] on div "Images Sessions Catalog Pending Updates" at bounding box center [813, 115] width 1459 height 41
click at [1529, 191] on button "Go to next page" at bounding box center [1524, 189] width 23 height 23
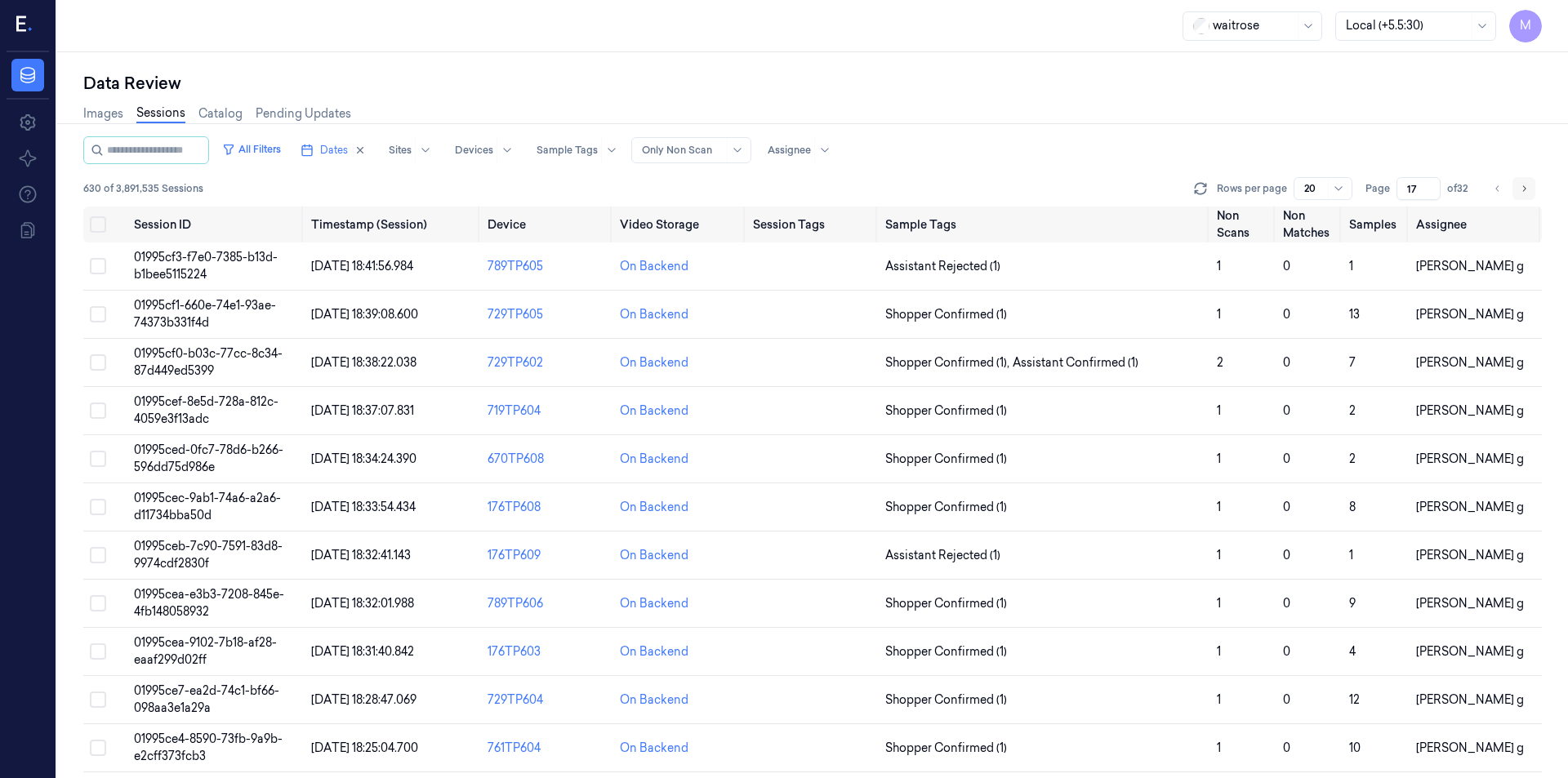
type input "18"
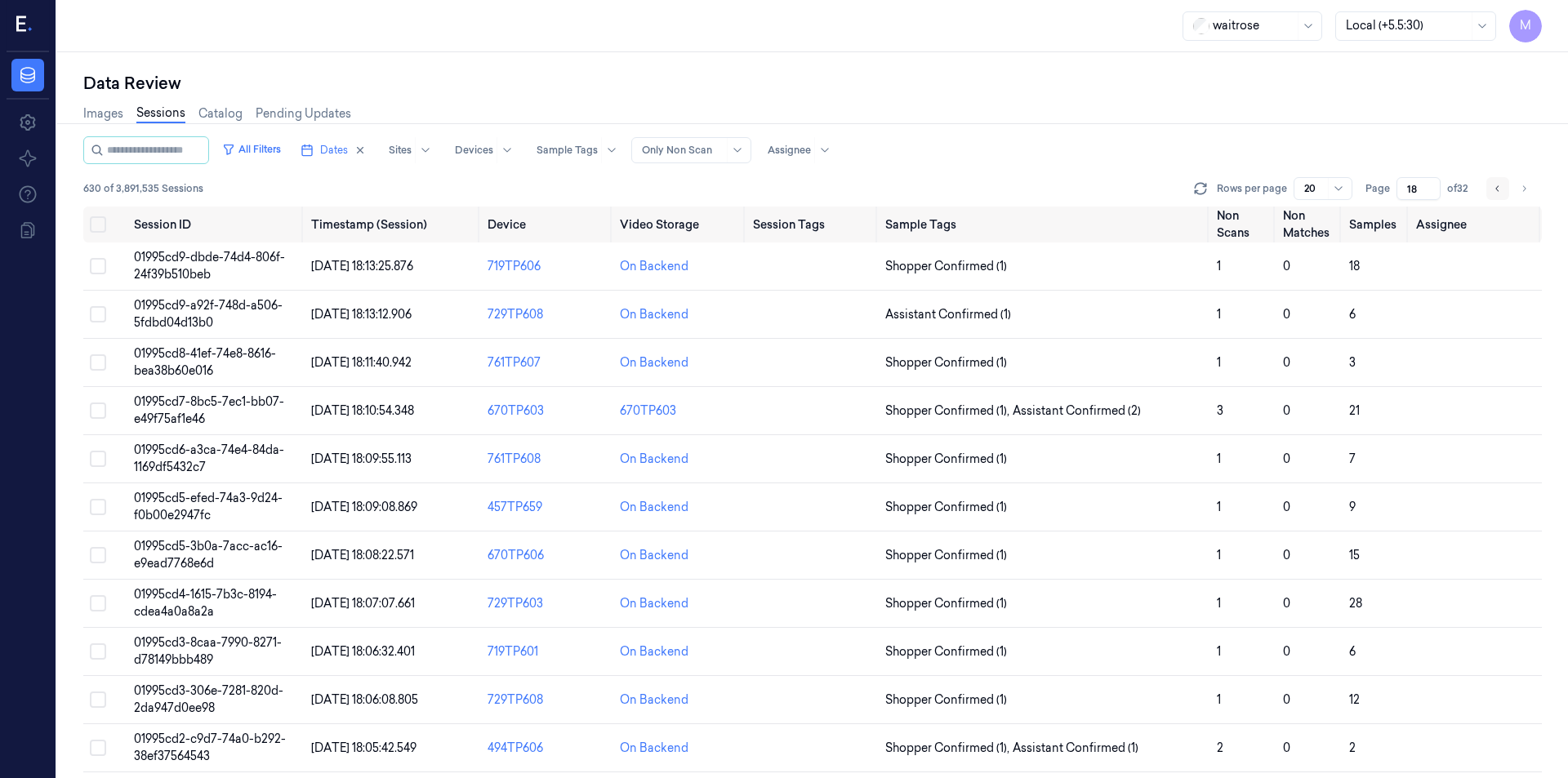
click at [1494, 190] on icon "Go to previous page" at bounding box center [1498, 189] width 10 height 13
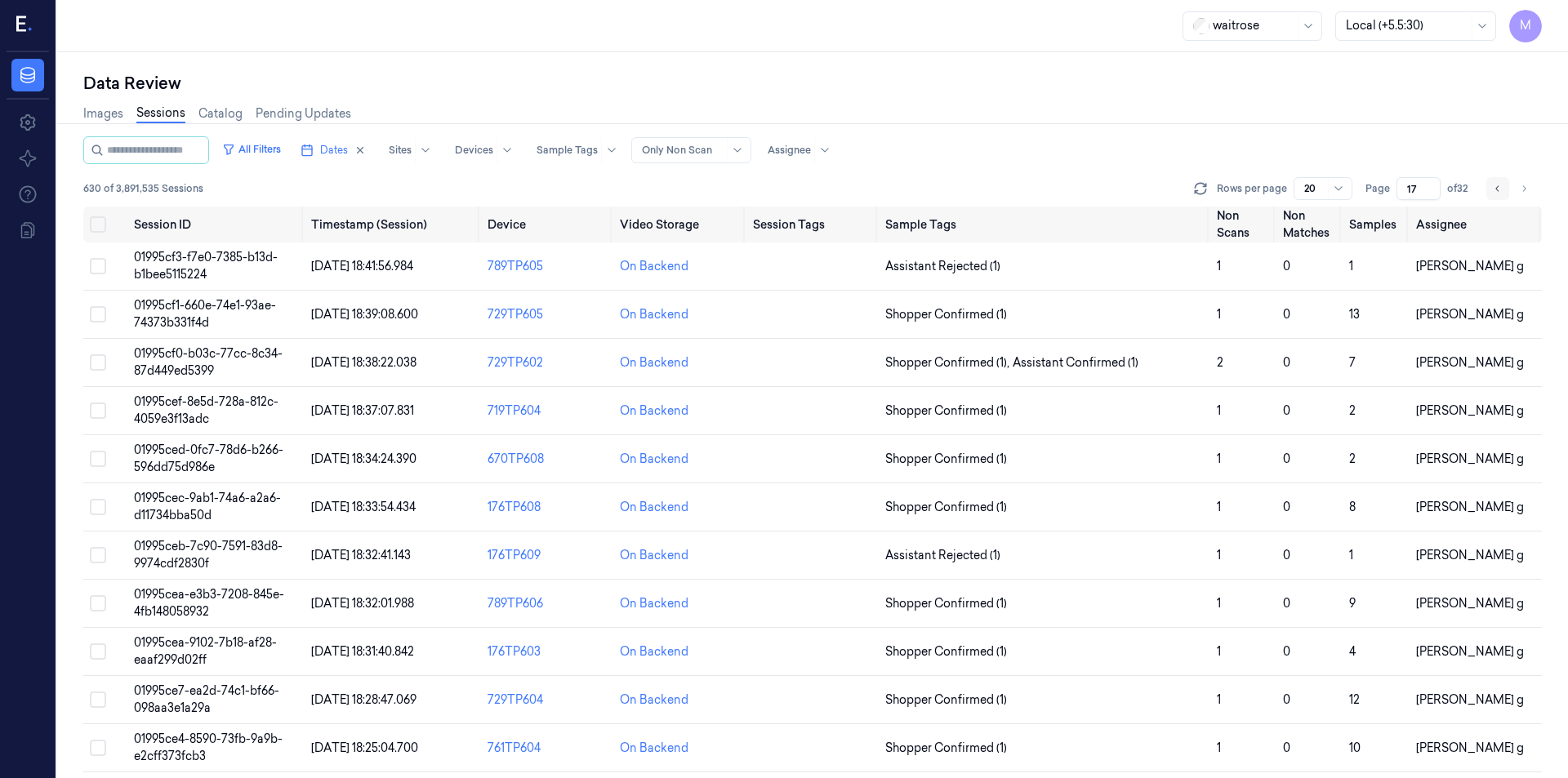
click at [1494, 190] on icon "Go to previous page" at bounding box center [1498, 189] width 10 height 13
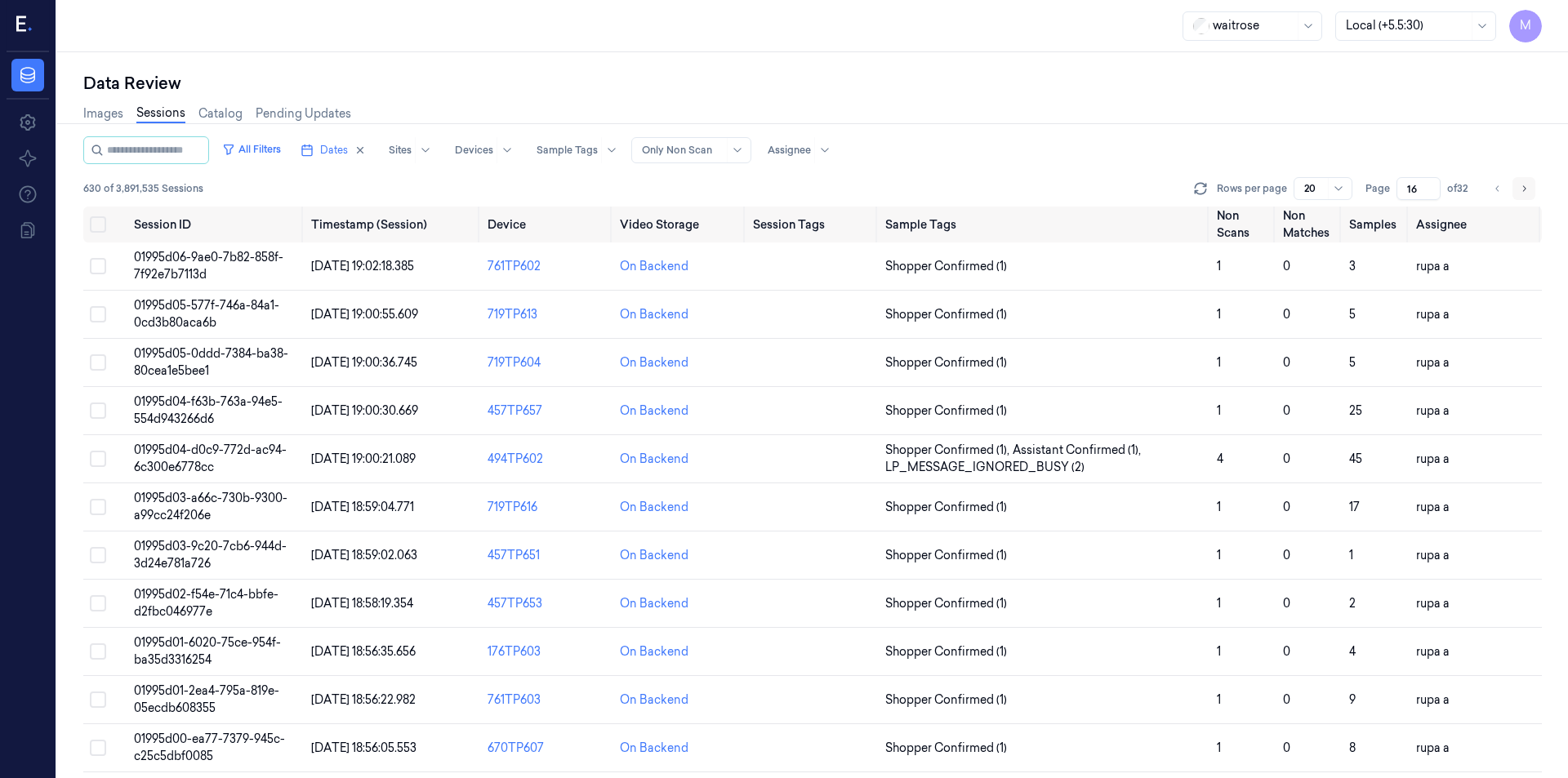
click at [1527, 187] on icon "Go to next page" at bounding box center [1524, 189] width 10 height 13
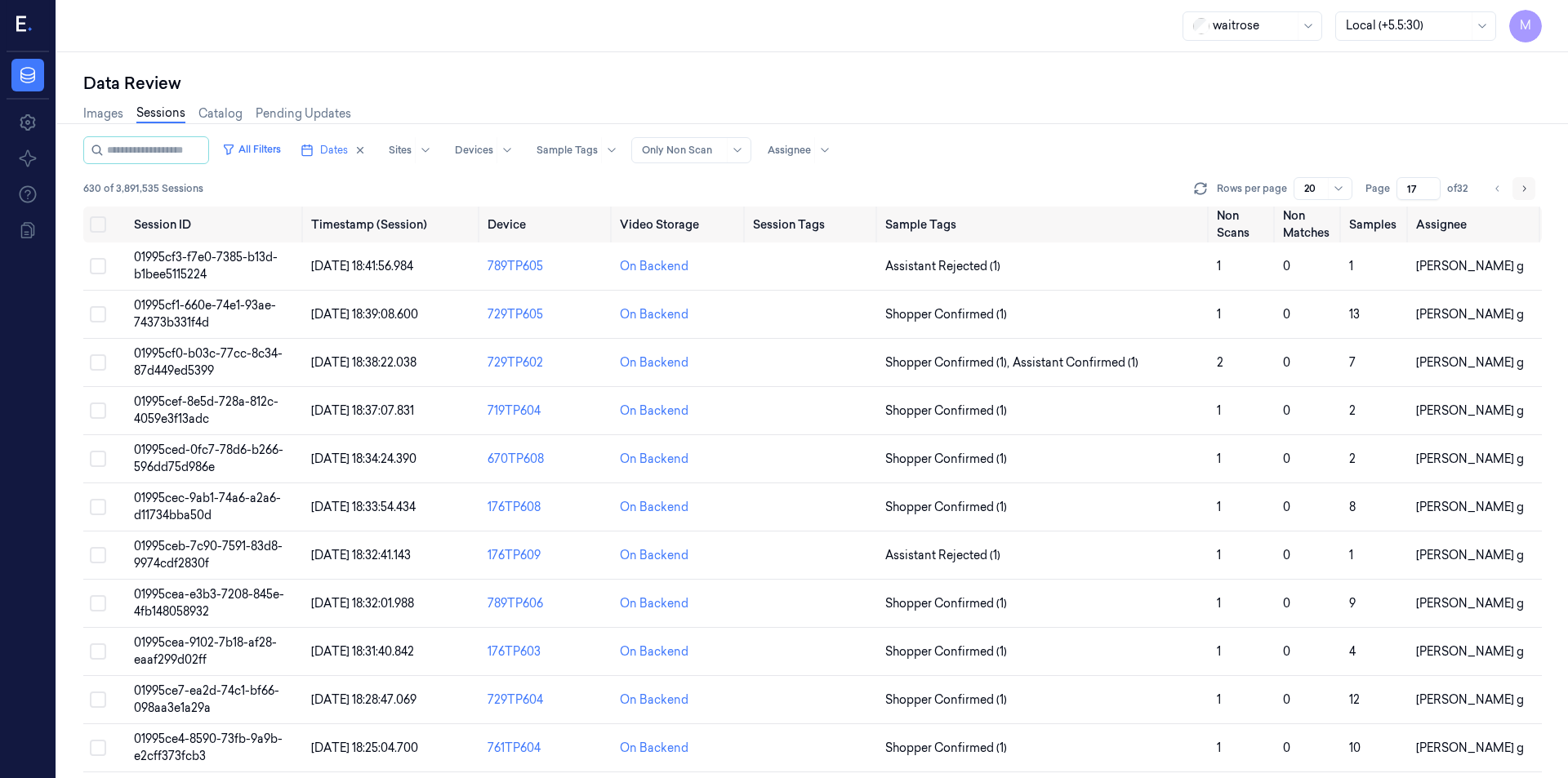
click at [1527, 187] on icon "Go to next page" at bounding box center [1524, 189] width 10 height 13
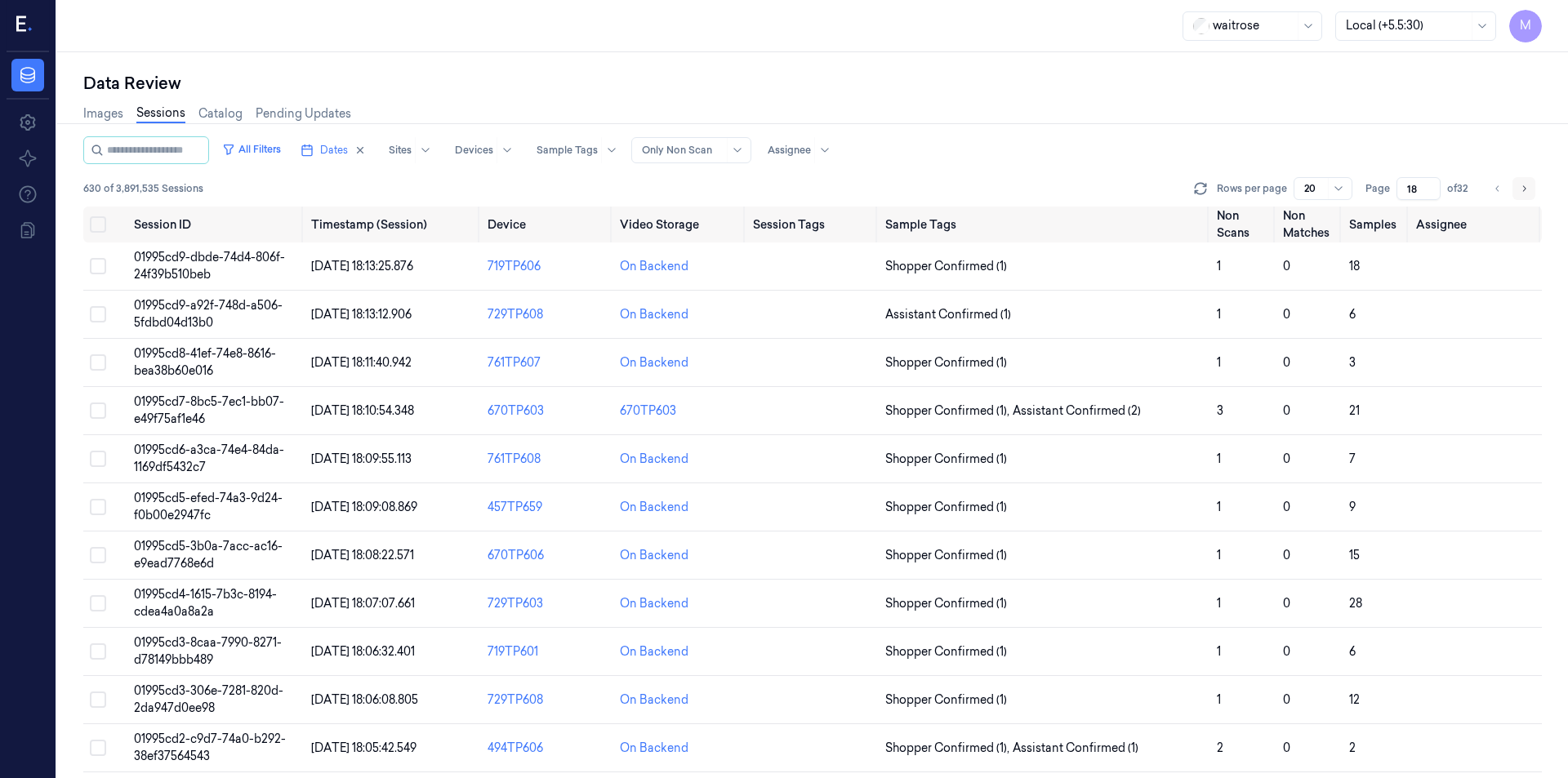
click at [1527, 187] on icon "Go to next page" at bounding box center [1524, 189] width 10 height 13
click at [835, 153] on div at bounding box center [825, 151] width 21 height 26
click at [945, 146] on div "All Filters Dates Sites Devices Sample Tags Alert Type Only Non Scan Assignee" at bounding box center [813, 151] width 1459 height 28
click at [942, 139] on div "All Filters Dates Sites Devices Sample Tags Alert Type Only Non Scan Assignee" at bounding box center [813, 151] width 1459 height 28
click at [366, 149] on icon "button" at bounding box center [360, 151] width 12 height 12
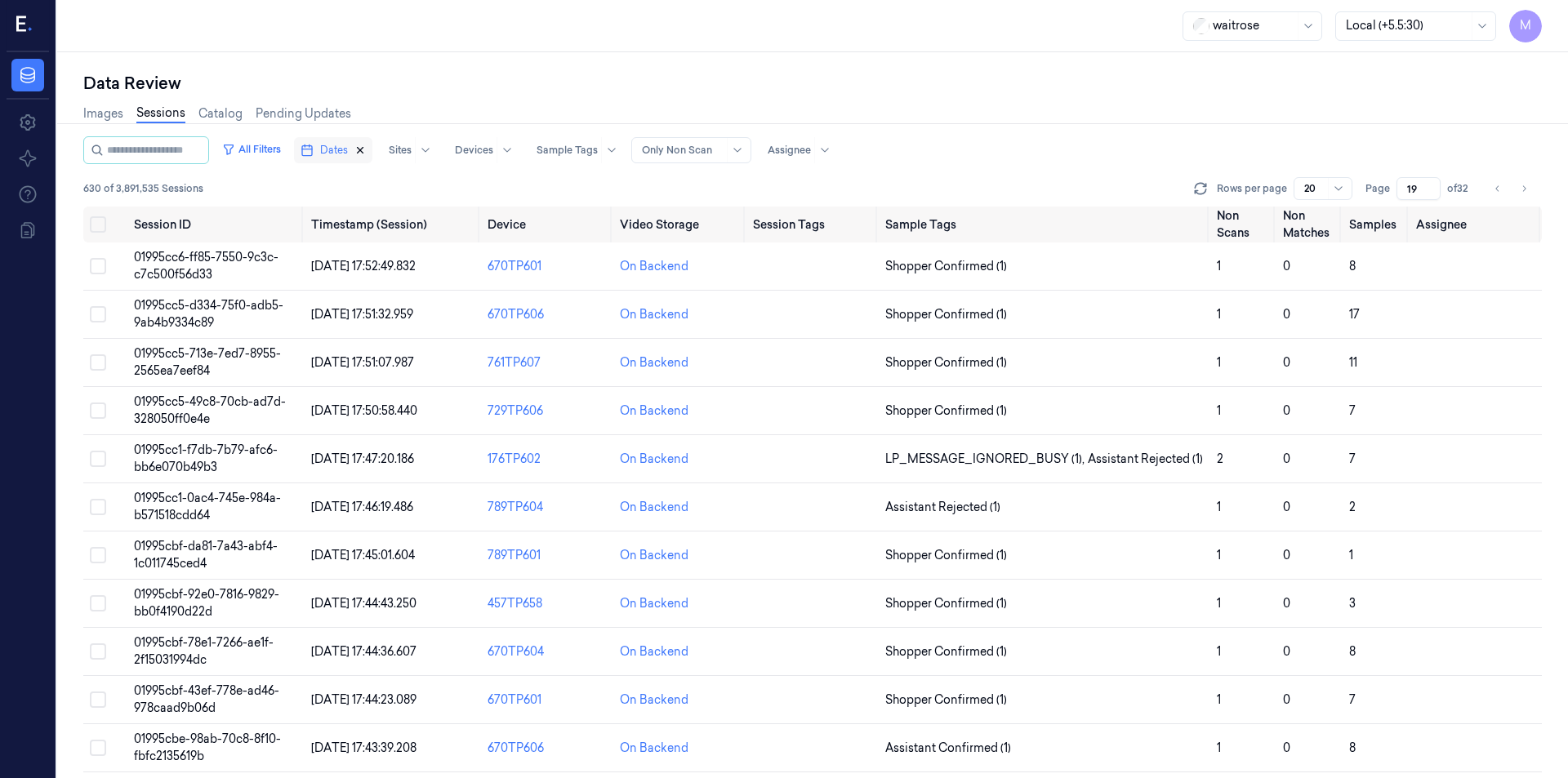
type input "1"
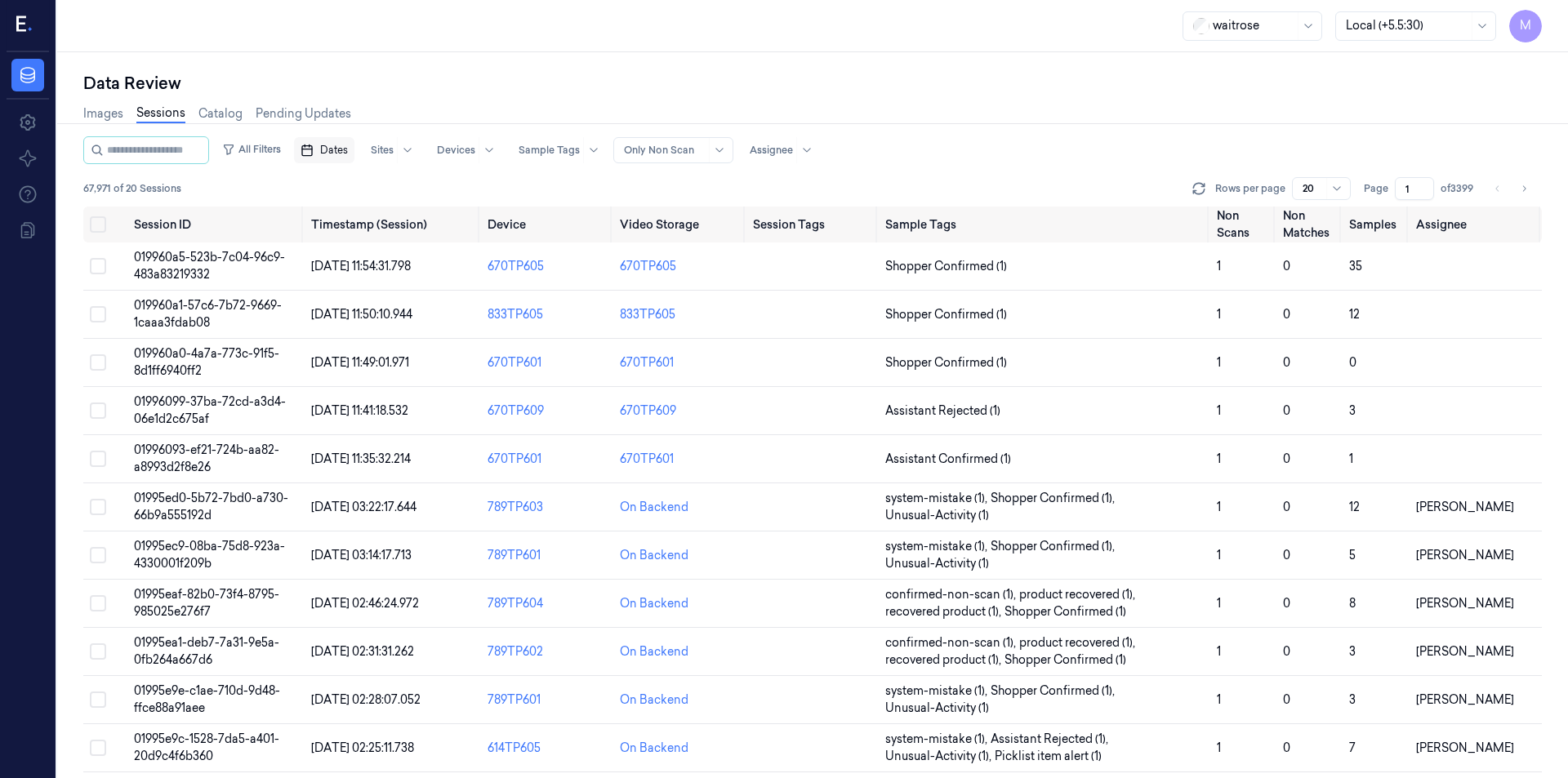
click at [348, 151] on span "Dates" at bounding box center [334, 151] width 28 height 15
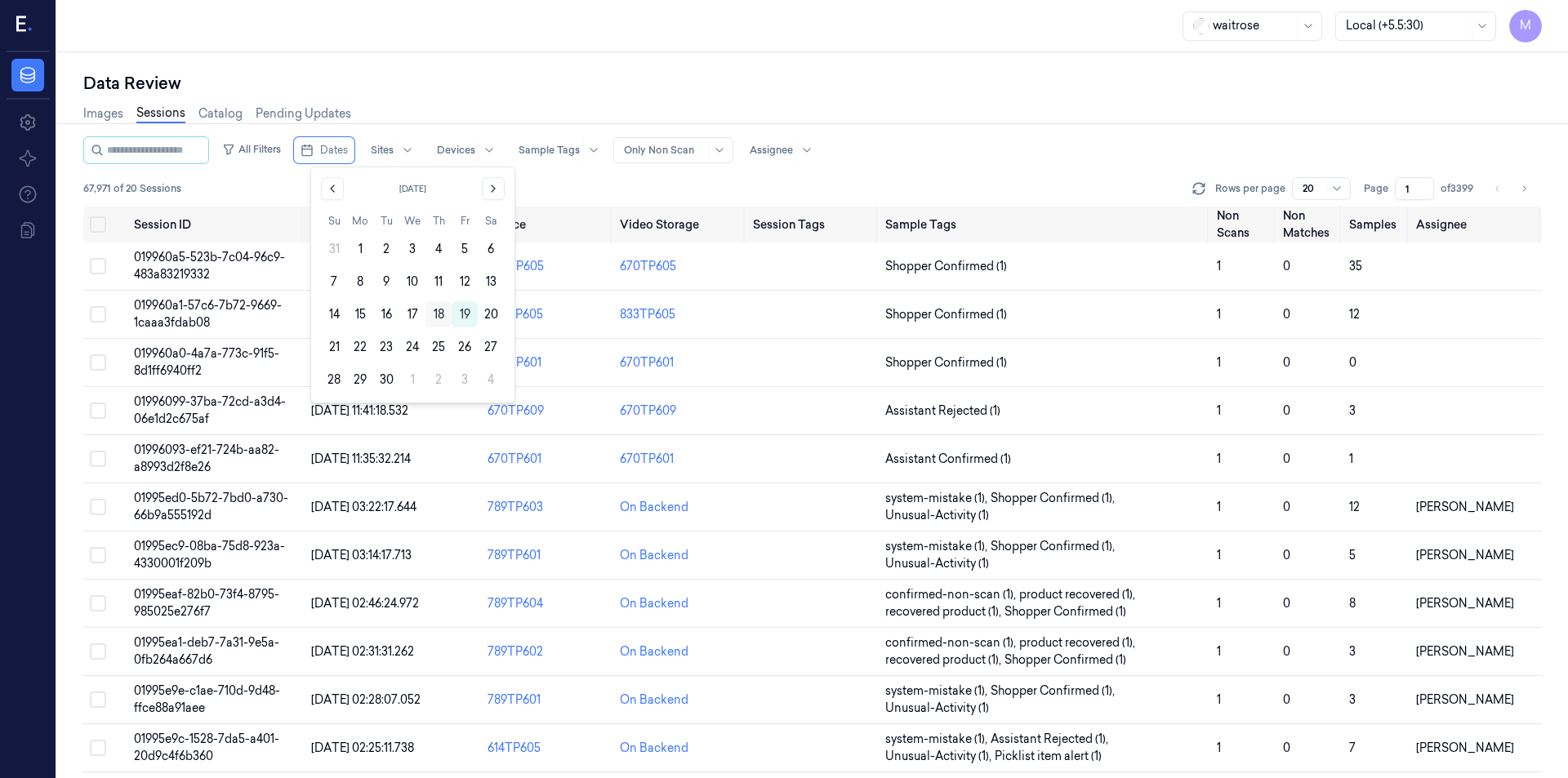
click at [440, 314] on button "18" at bounding box center [439, 315] width 26 height 26
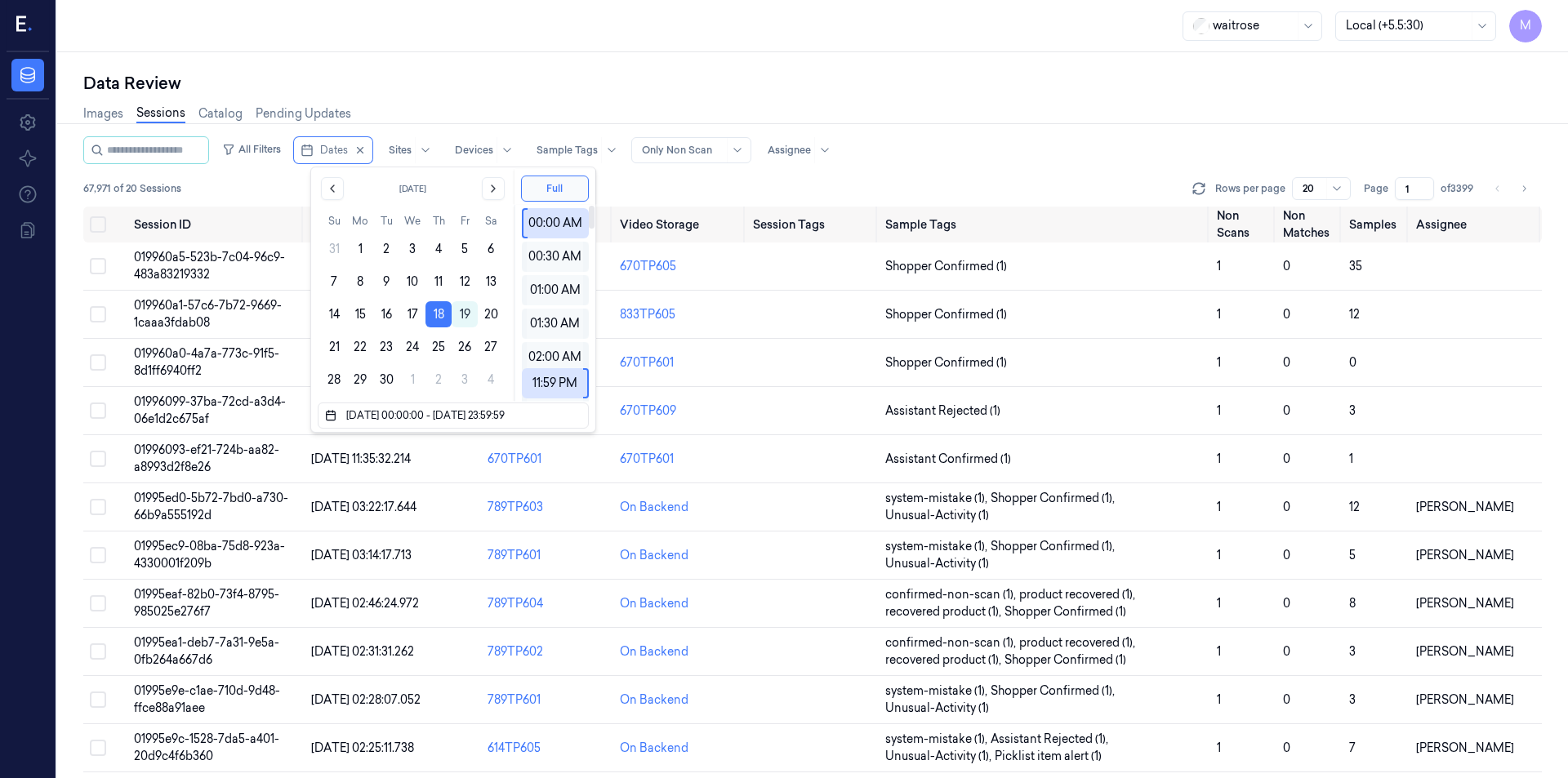
click at [618, 93] on div "Data Review" at bounding box center [813, 84] width 1459 height 23
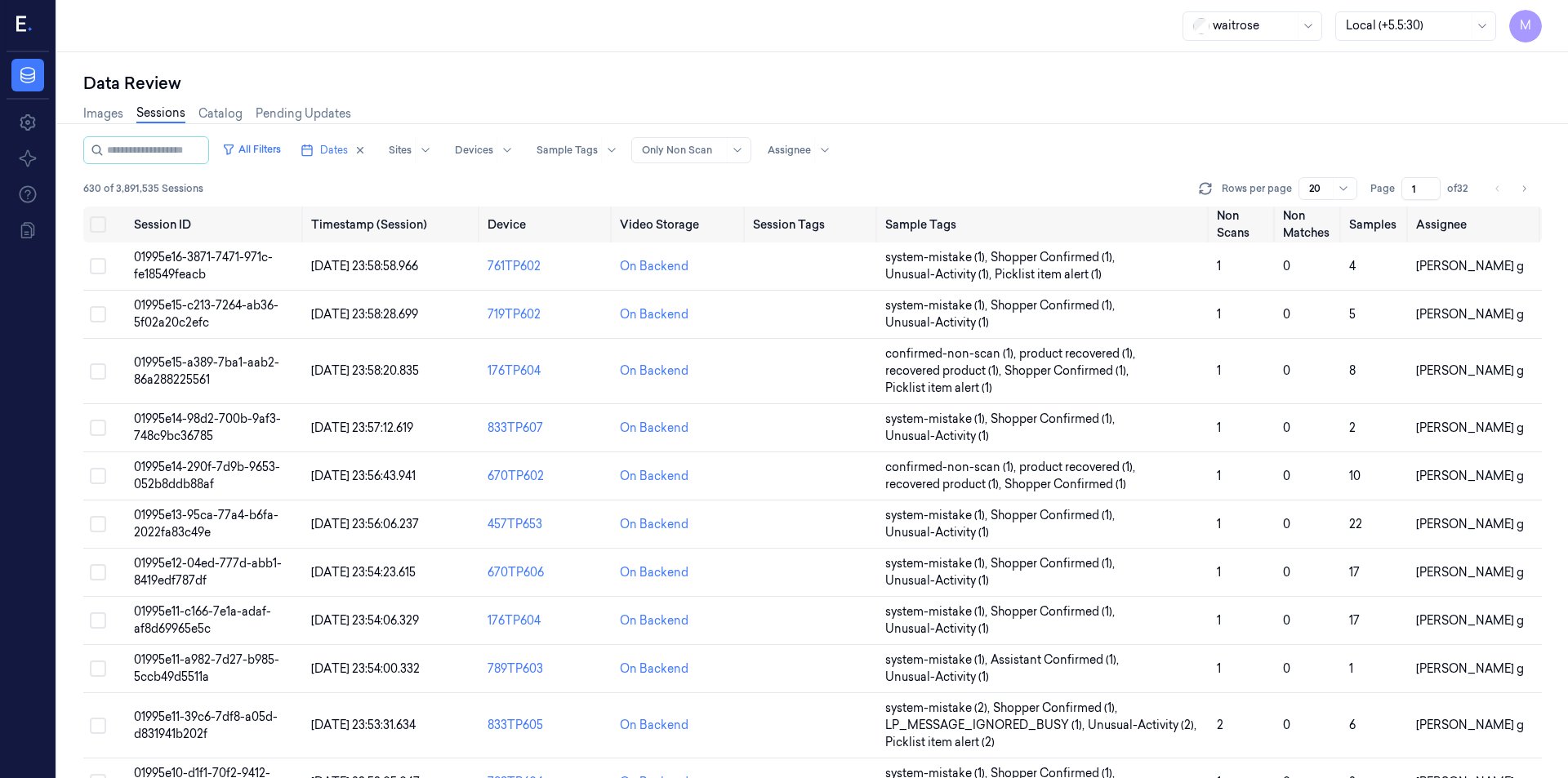
click at [772, 84] on div "Data Review" at bounding box center [813, 84] width 1459 height 23
click at [1431, 185] on input "2" at bounding box center [1421, 189] width 39 height 23
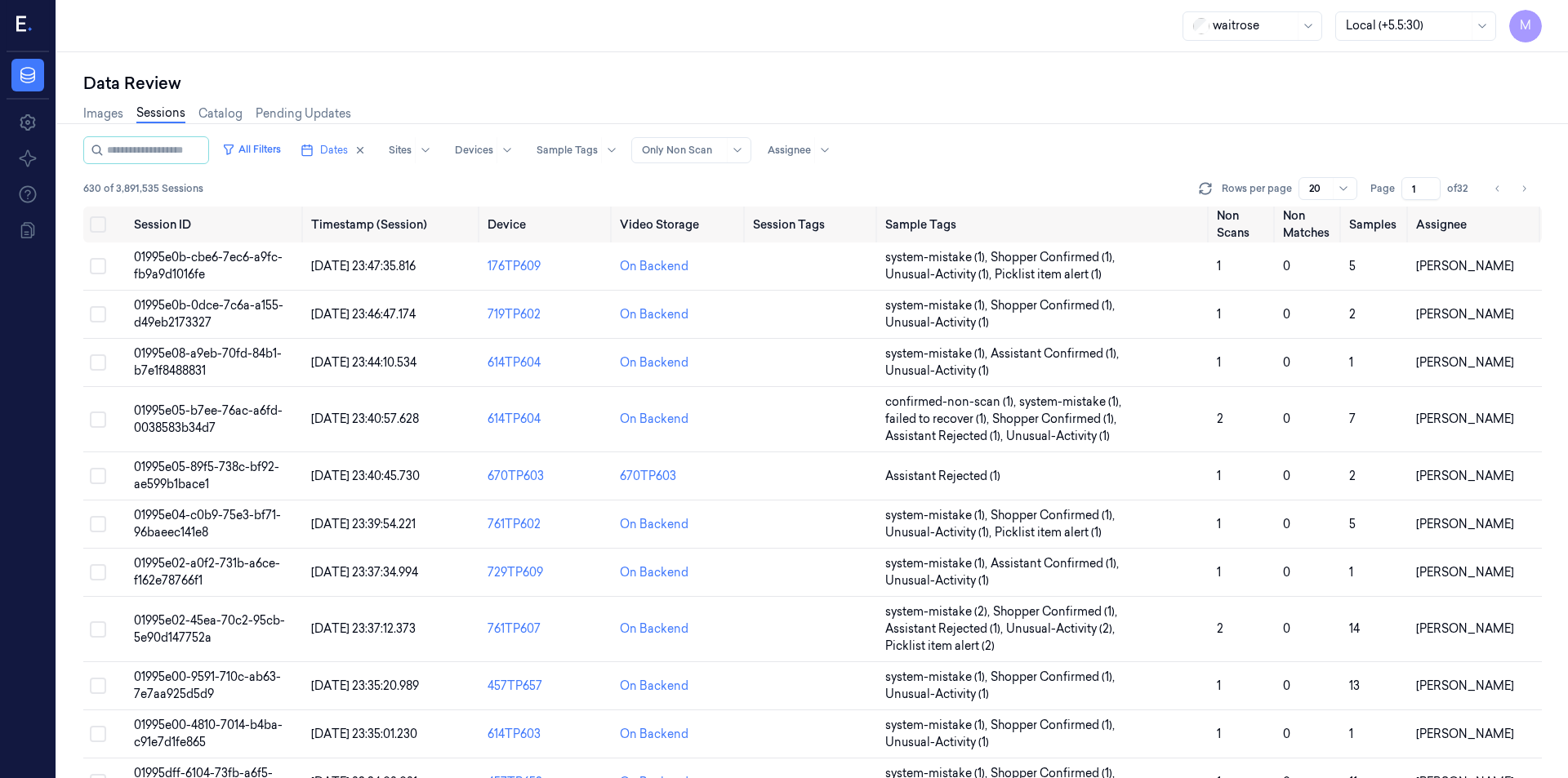
click at [1427, 194] on input "1" at bounding box center [1421, 189] width 39 height 23
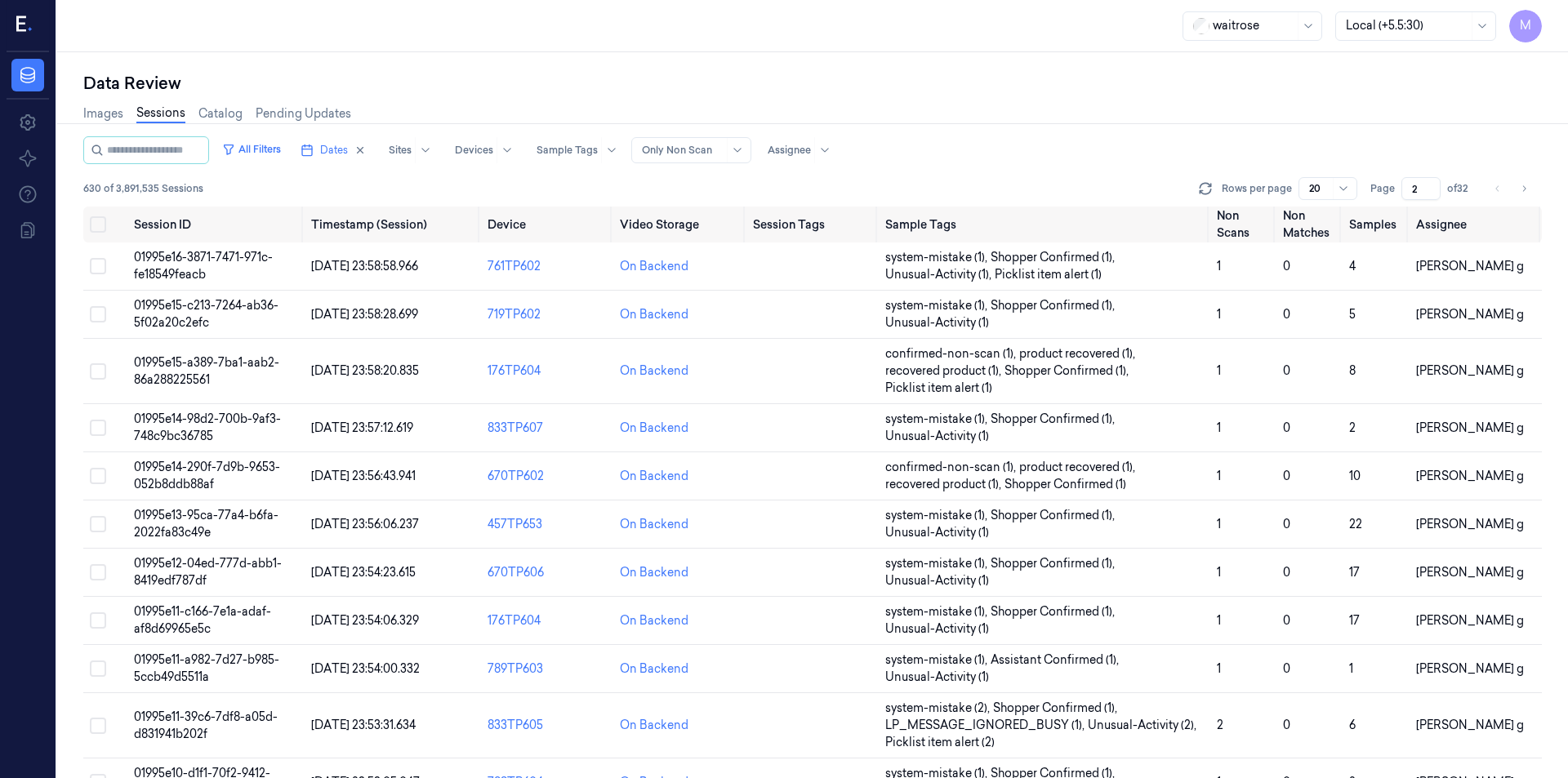
click at [1431, 185] on input "2" at bounding box center [1421, 189] width 39 height 23
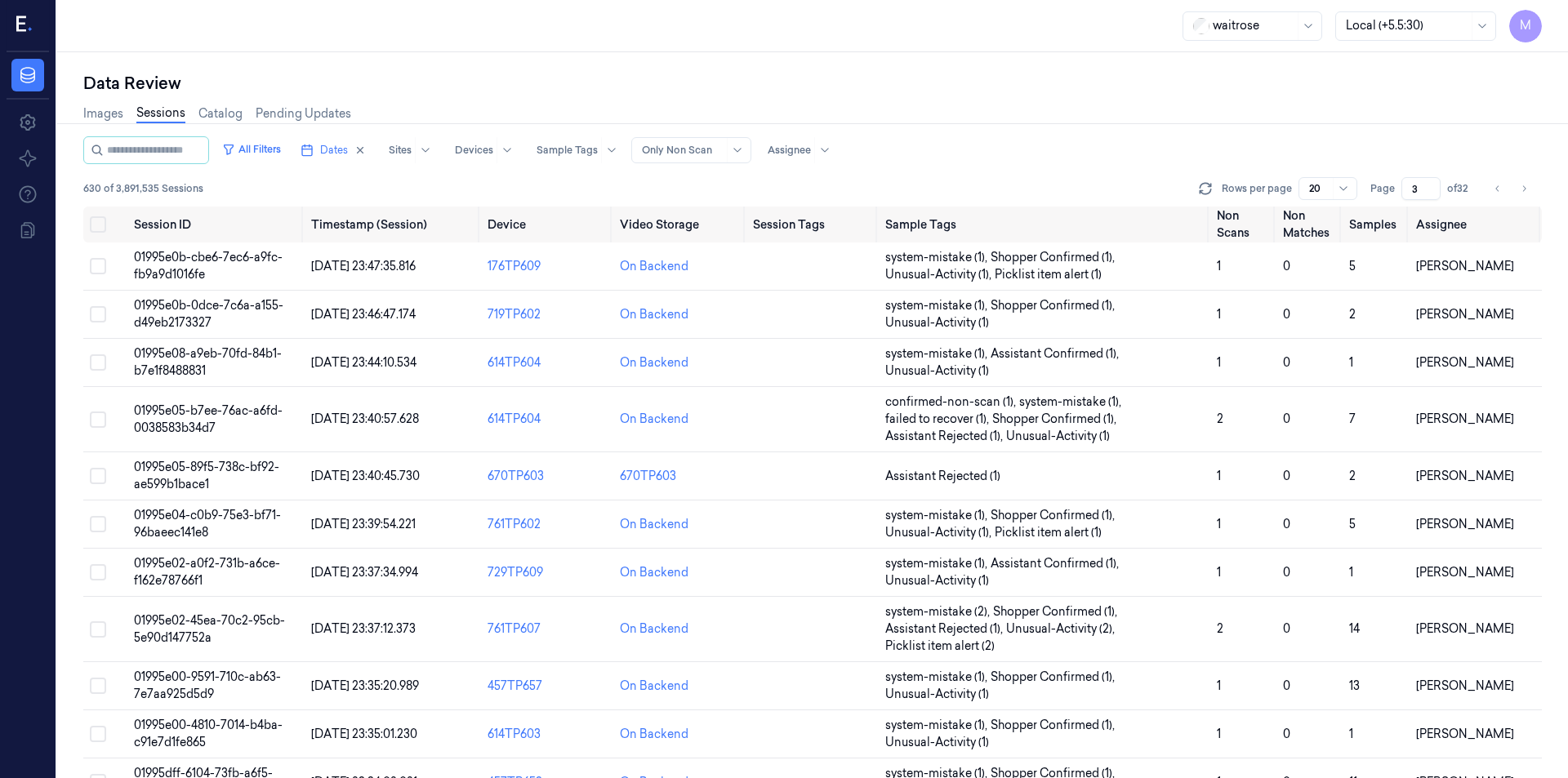
click at [1431, 185] on input "3" at bounding box center [1421, 189] width 39 height 23
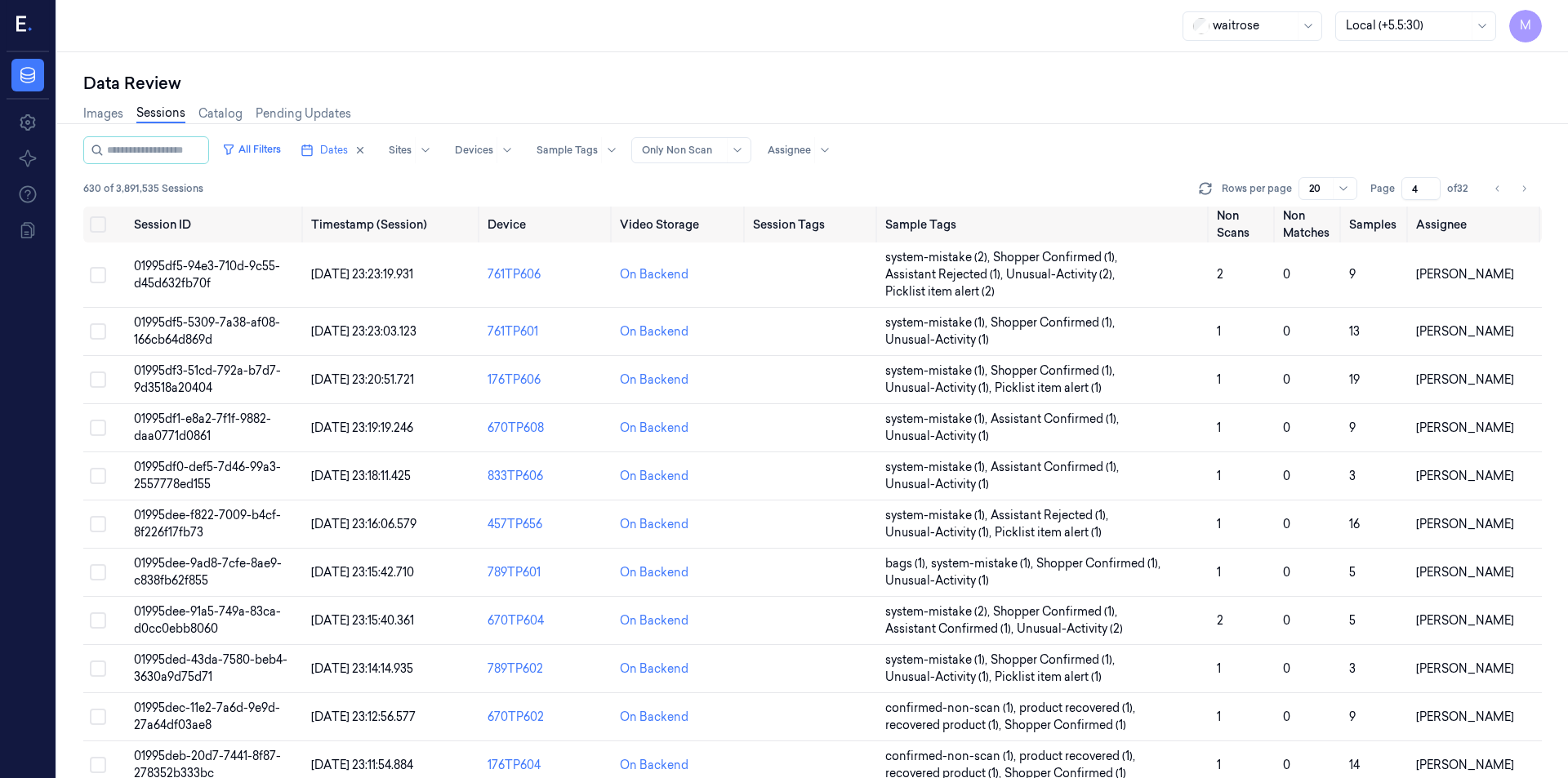
click at [1431, 185] on input "4" at bounding box center [1421, 189] width 39 height 23
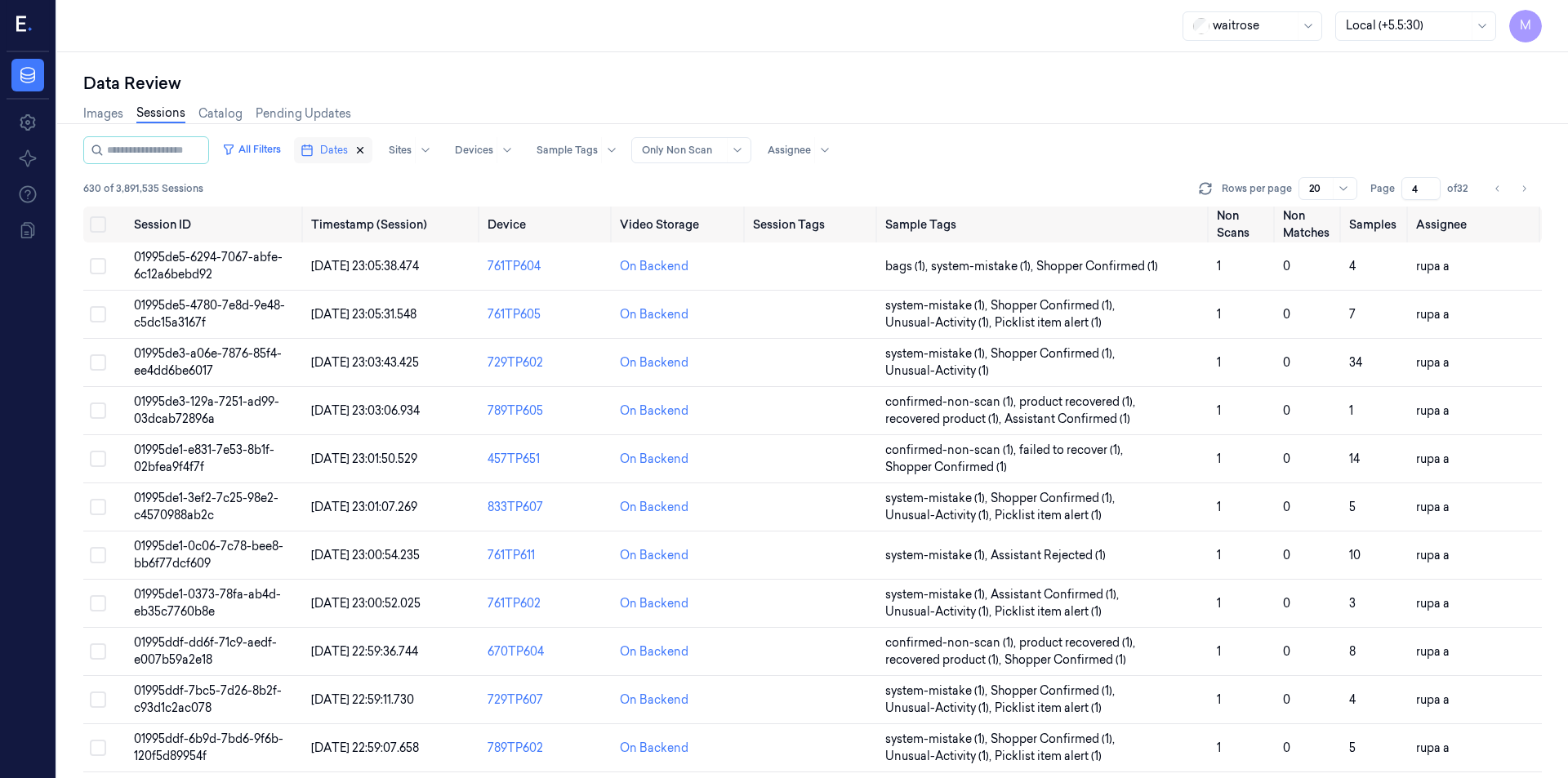
click at [366, 150] on icon "button" at bounding box center [360, 151] width 12 height 12
type input "1"
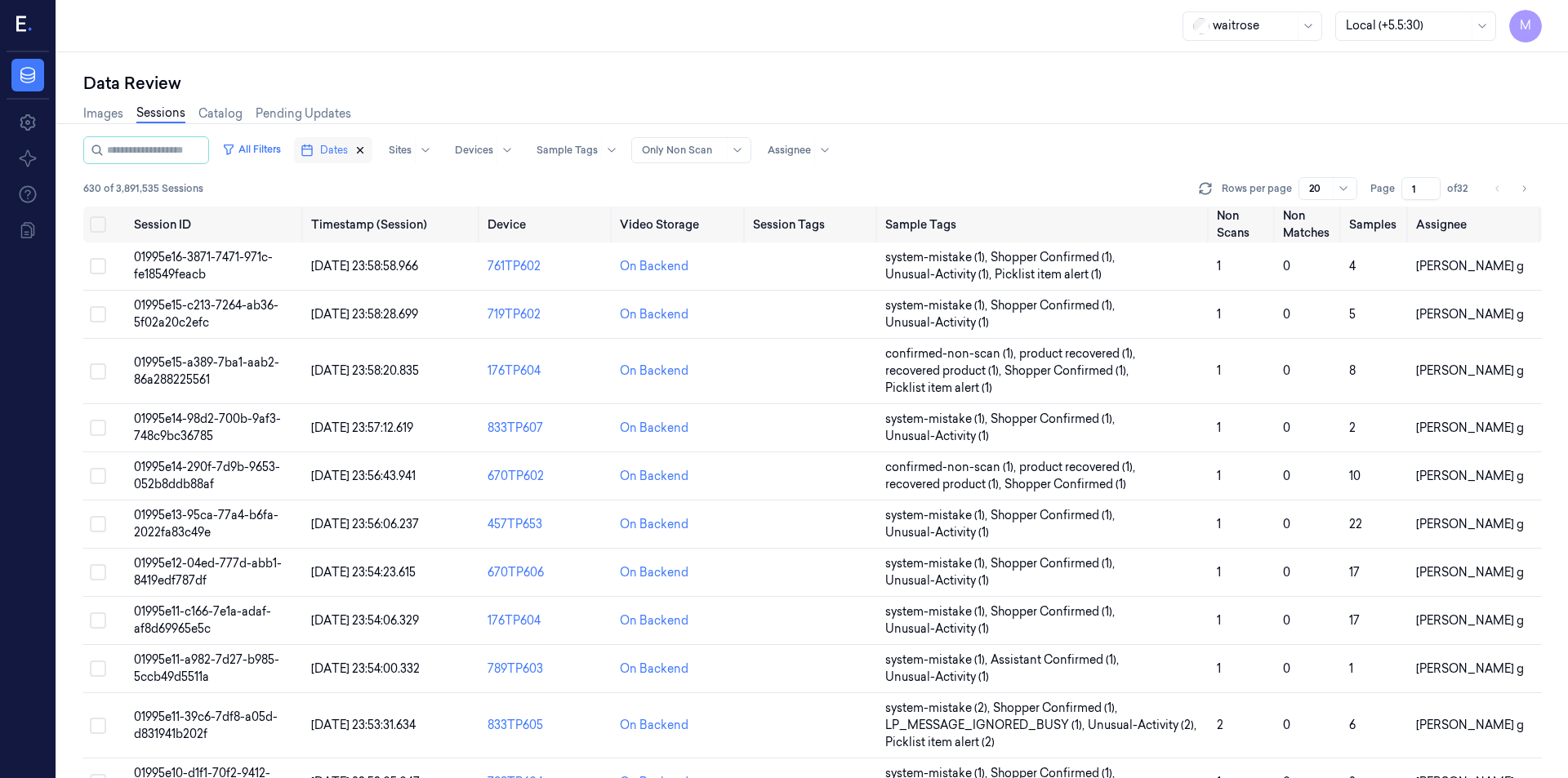
click at [366, 151] on icon "button" at bounding box center [360, 151] width 12 height 12
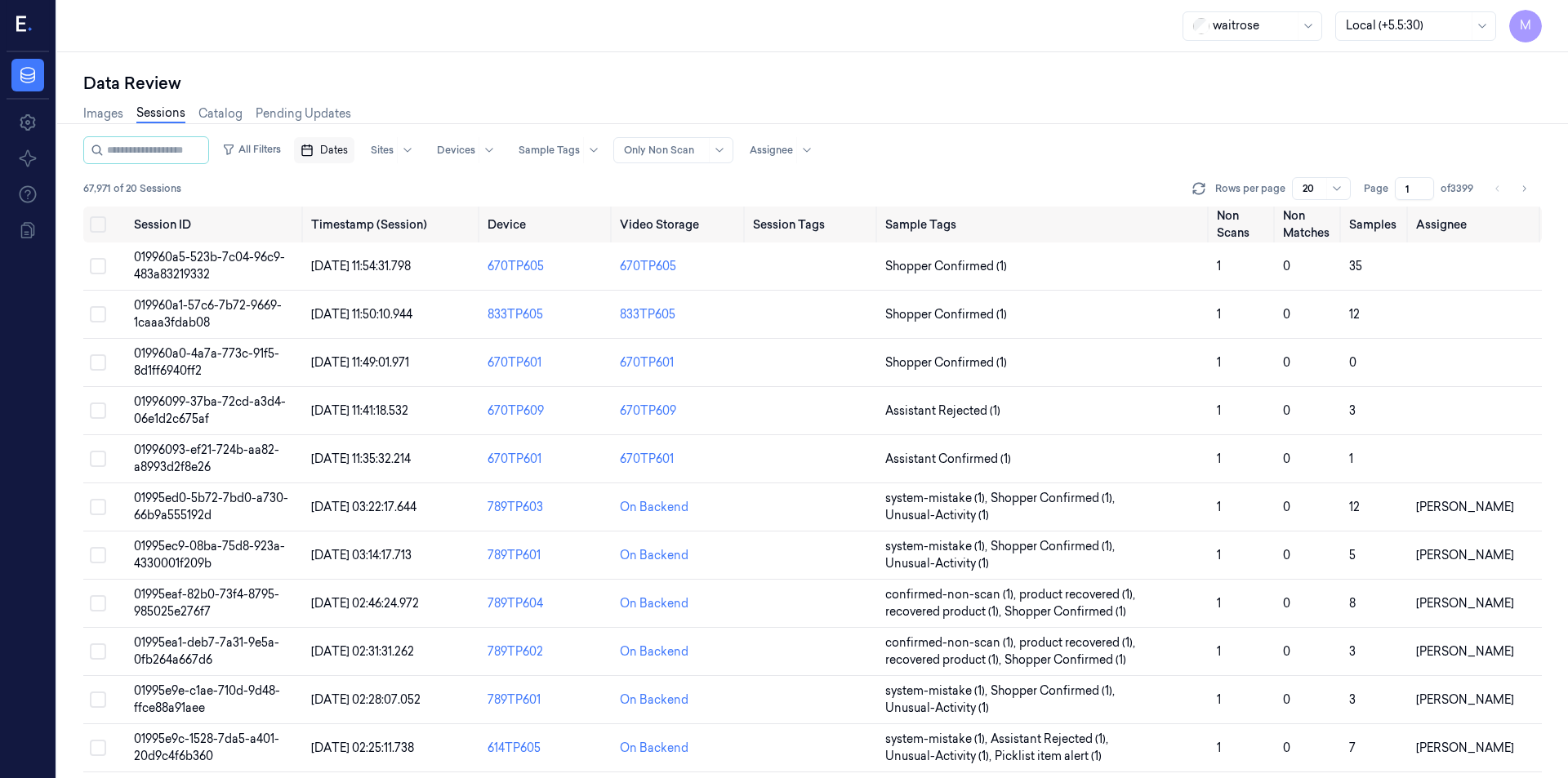
click at [348, 154] on span "Dates" at bounding box center [334, 151] width 28 height 15
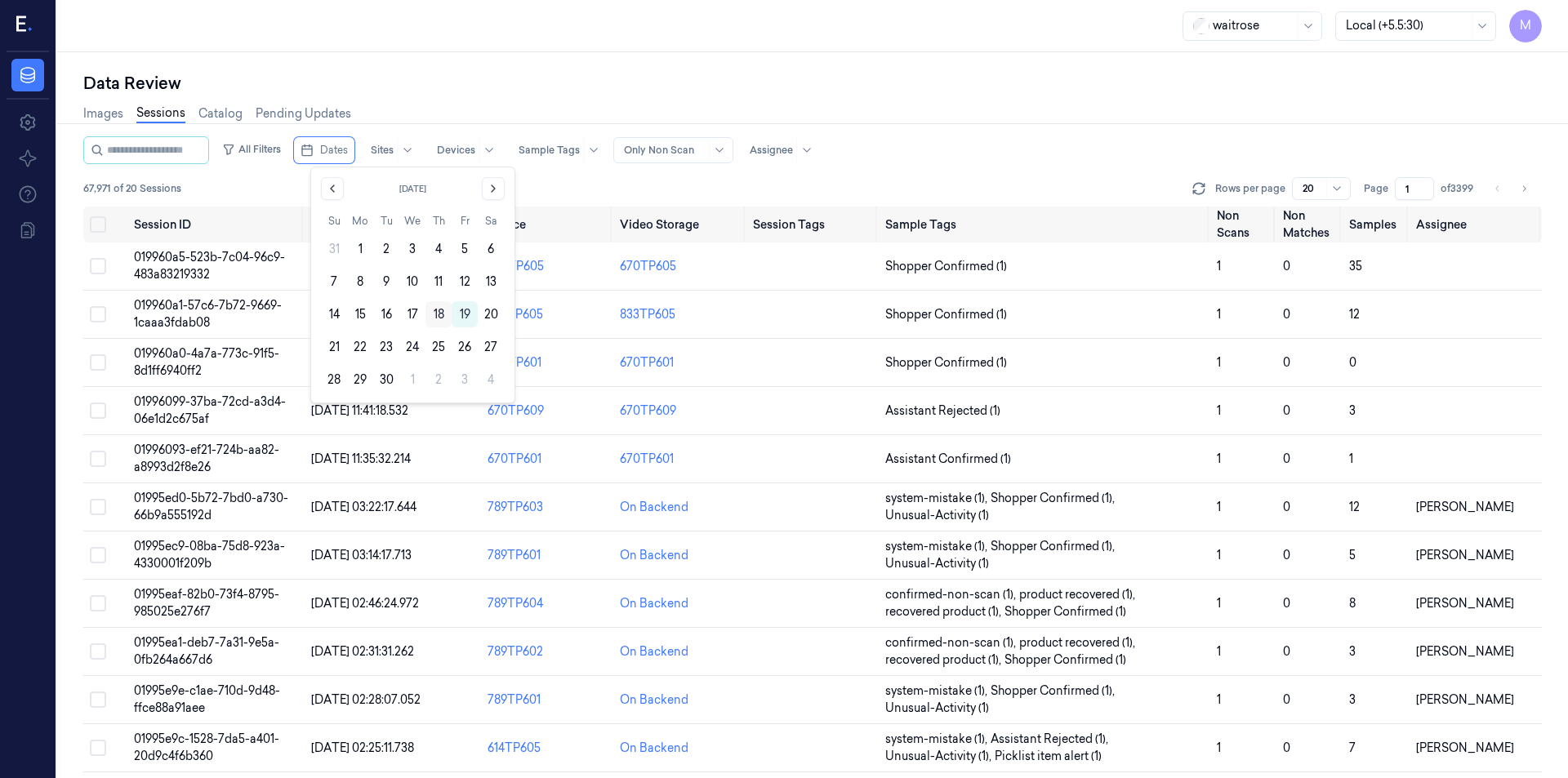
click at [439, 316] on button "18" at bounding box center [439, 315] width 26 height 26
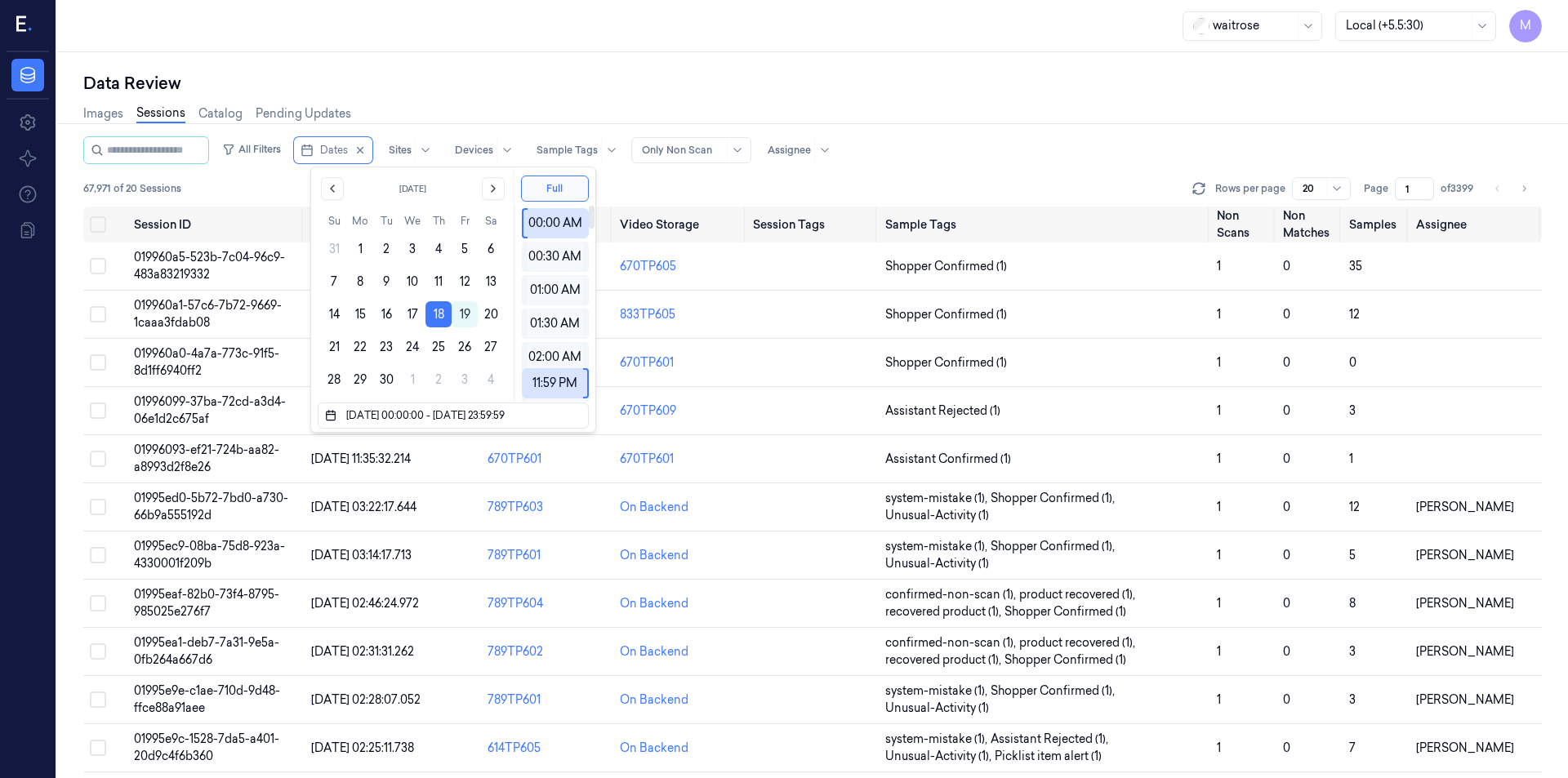
click at [649, 96] on div "Images Sessions Catalog Pending Updates" at bounding box center [813, 115] width 1459 height 41
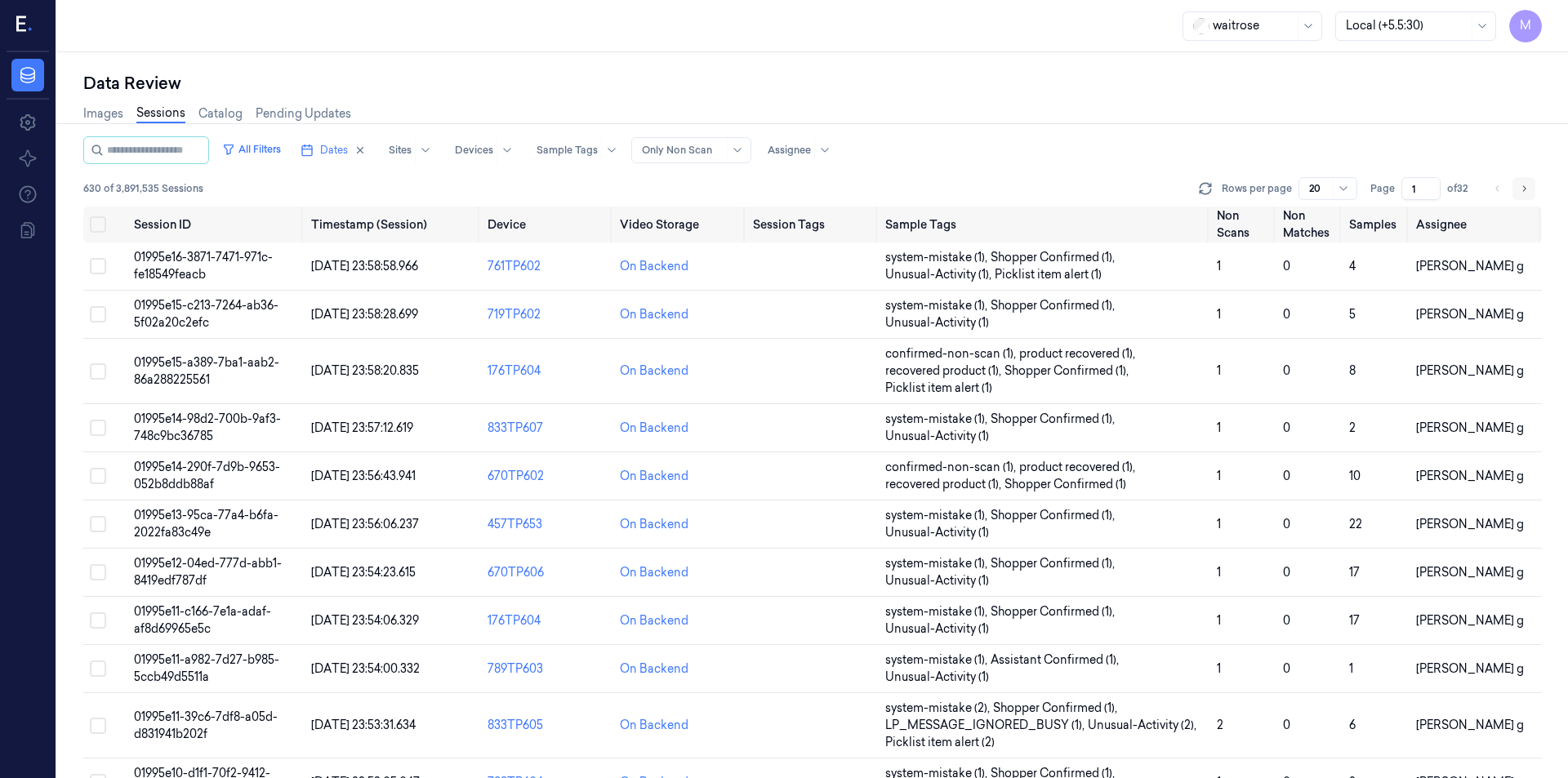
click at [1520, 192] on icon "Go to next page" at bounding box center [1524, 189] width 10 height 13
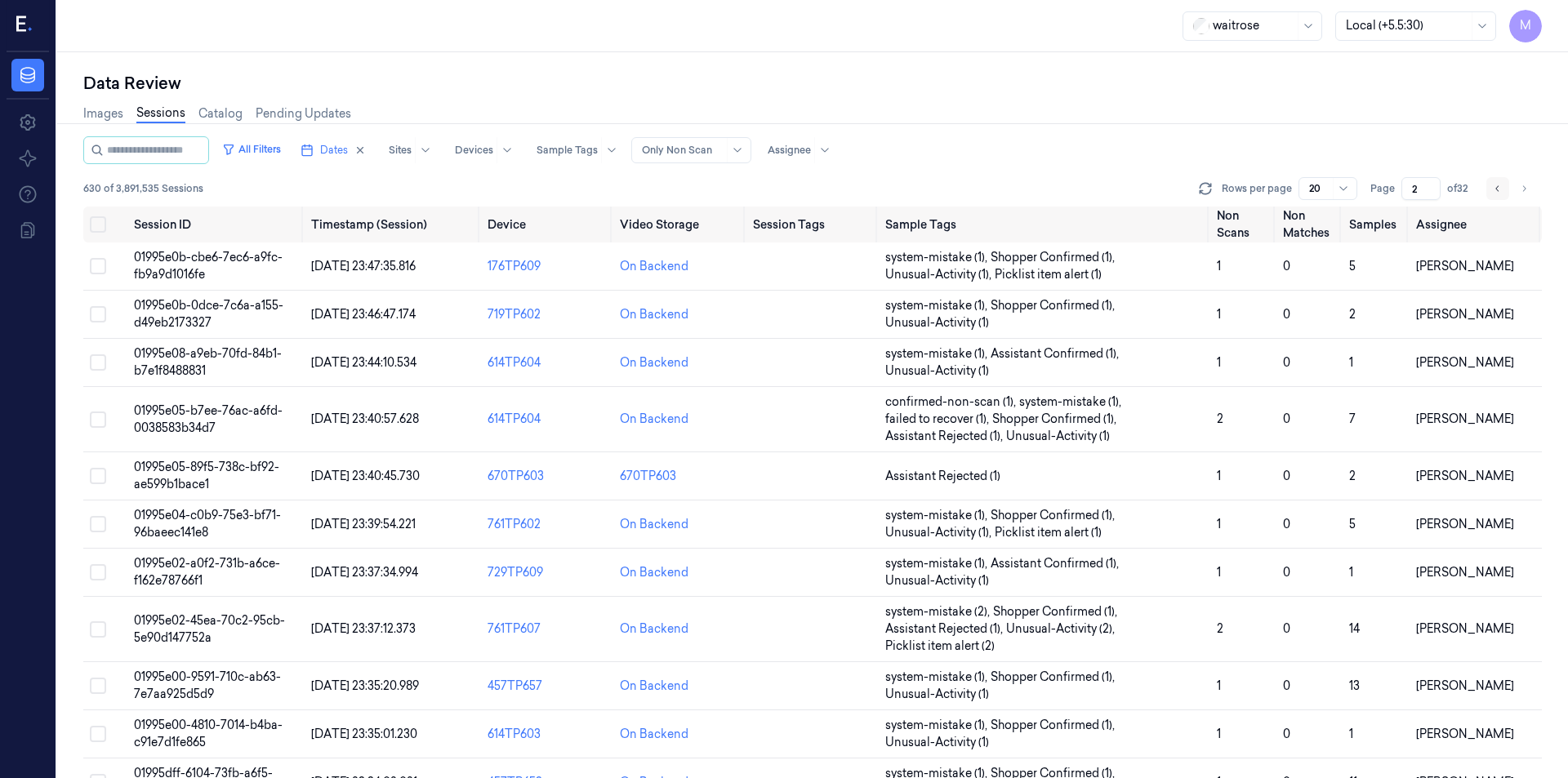
click at [1498, 194] on icon "Go to previous page" at bounding box center [1498, 189] width 10 height 13
type input "1"
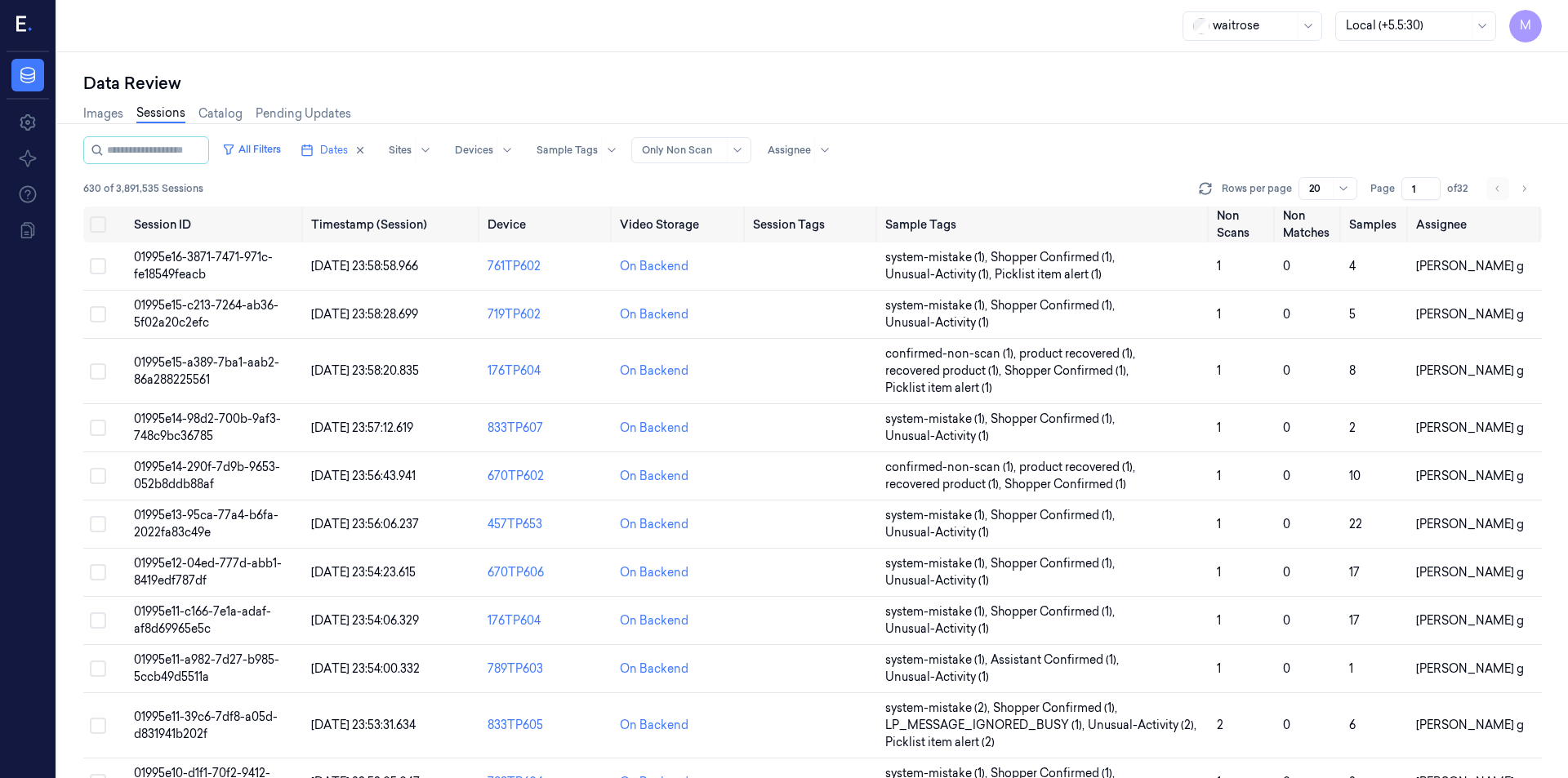
click at [1498, 194] on li "pagination" at bounding box center [1498, 189] width 23 height 23
click at [739, 84] on div "Data Review" at bounding box center [813, 84] width 1459 height 23
click at [1450, 24] on div at bounding box center [1407, 26] width 123 height 17
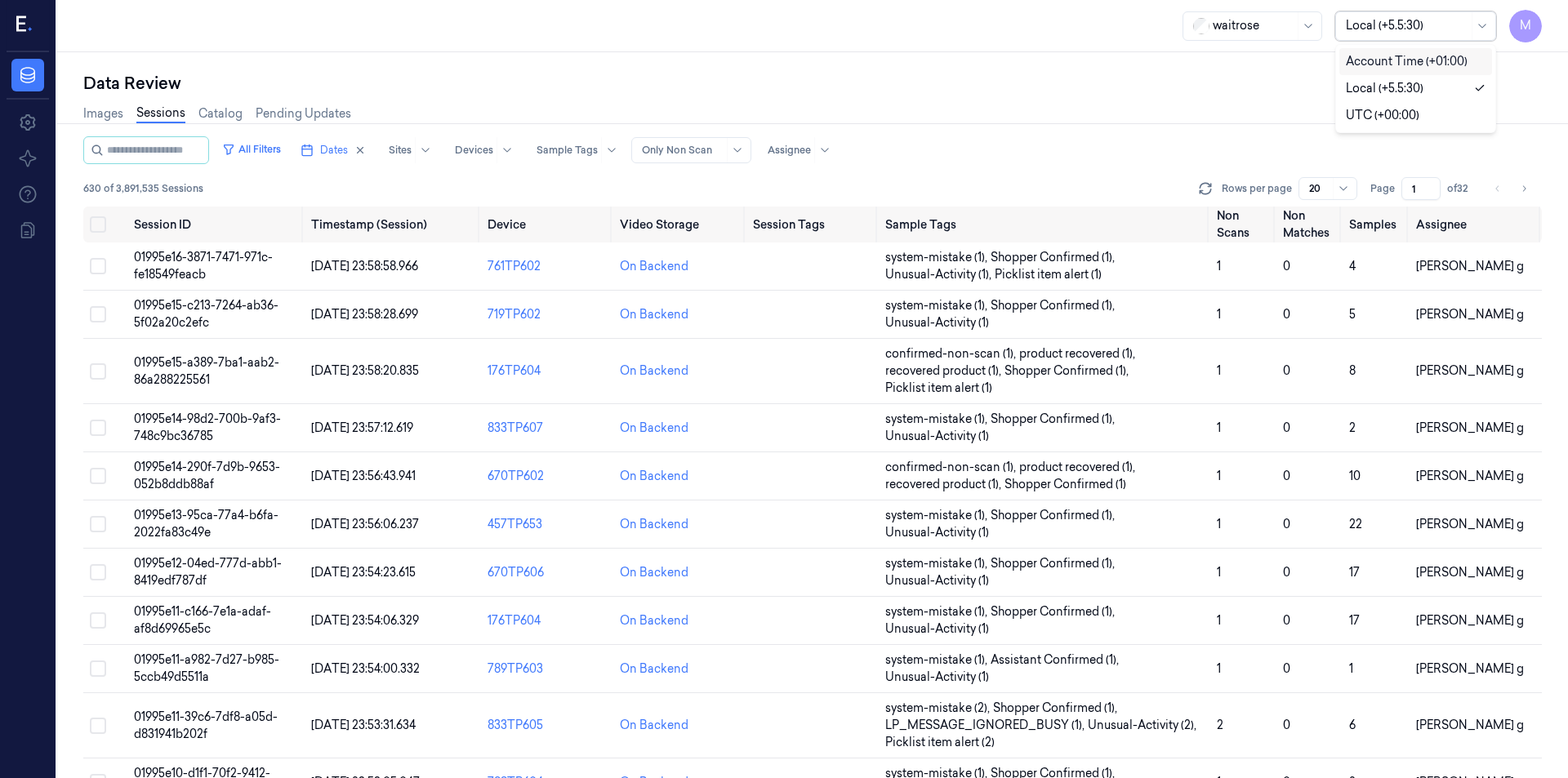
click at [1449, 54] on div "Account Time (+01:00)" at bounding box center [1407, 61] width 122 height 17
click at [369, 155] on button "Dates" at bounding box center [333, 151] width 79 height 26
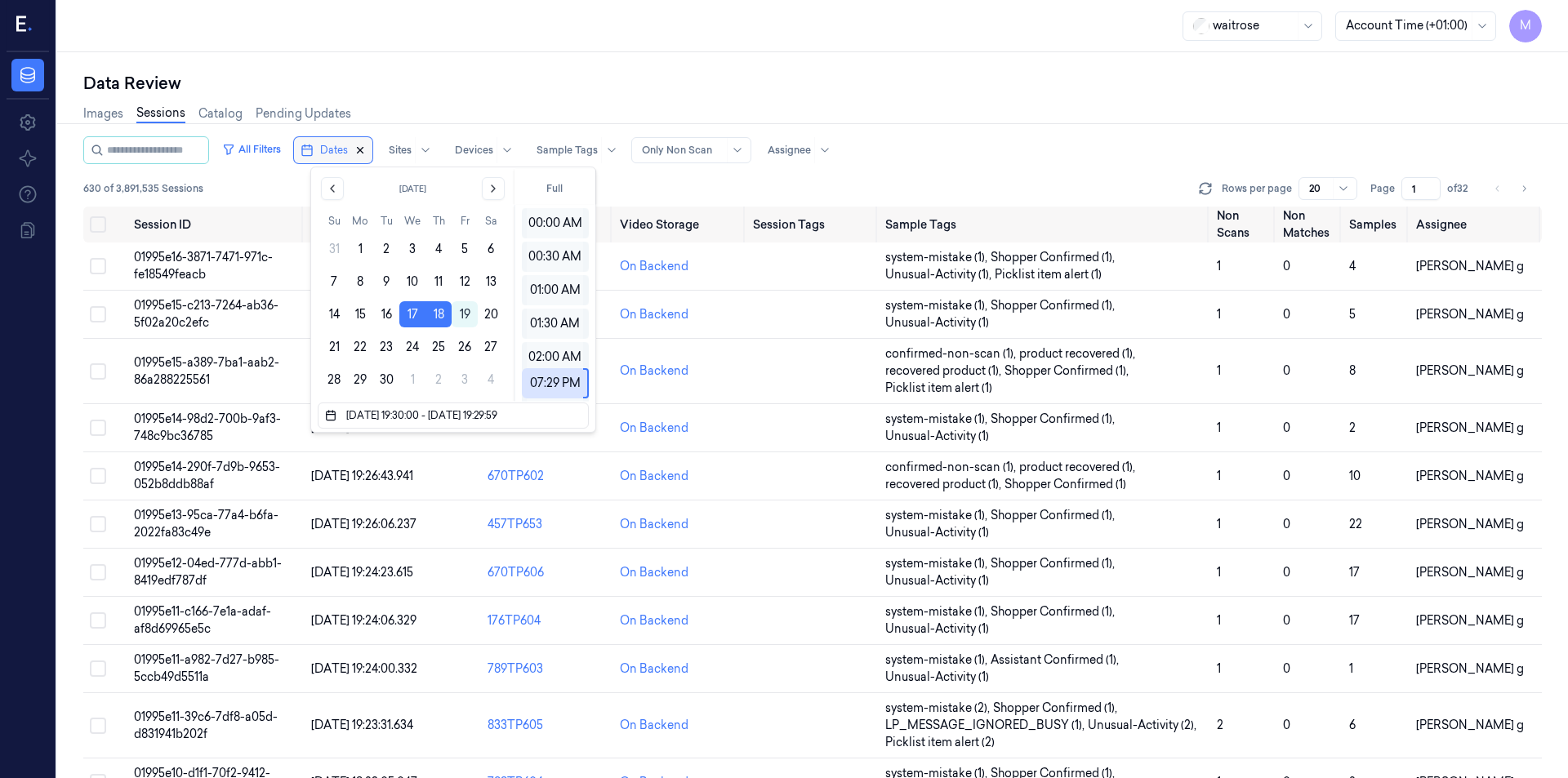
click at [366, 146] on icon "button" at bounding box center [360, 151] width 12 height 12
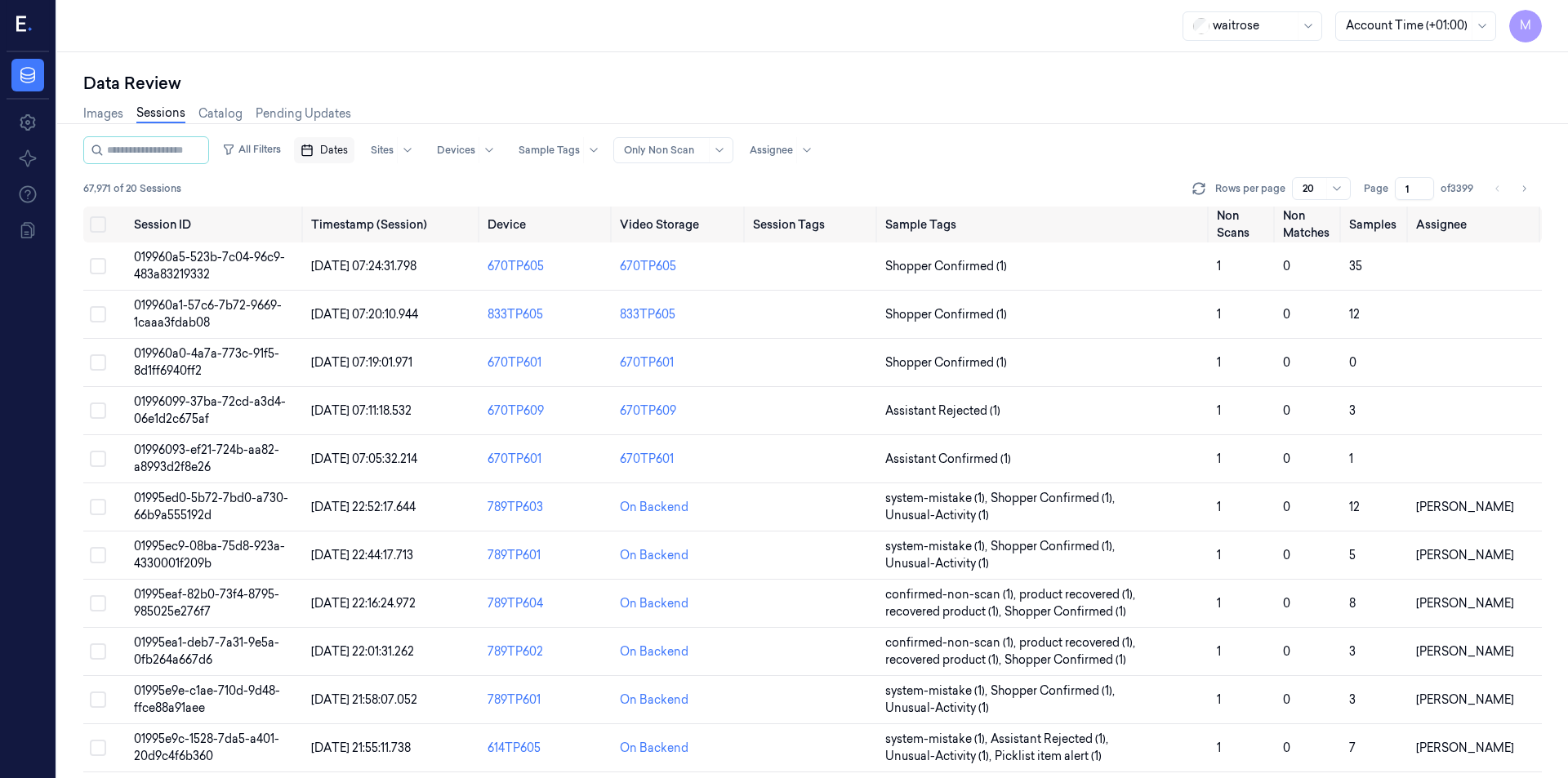
click at [354, 157] on button "Dates" at bounding box center [324, 151] width 60 height 26
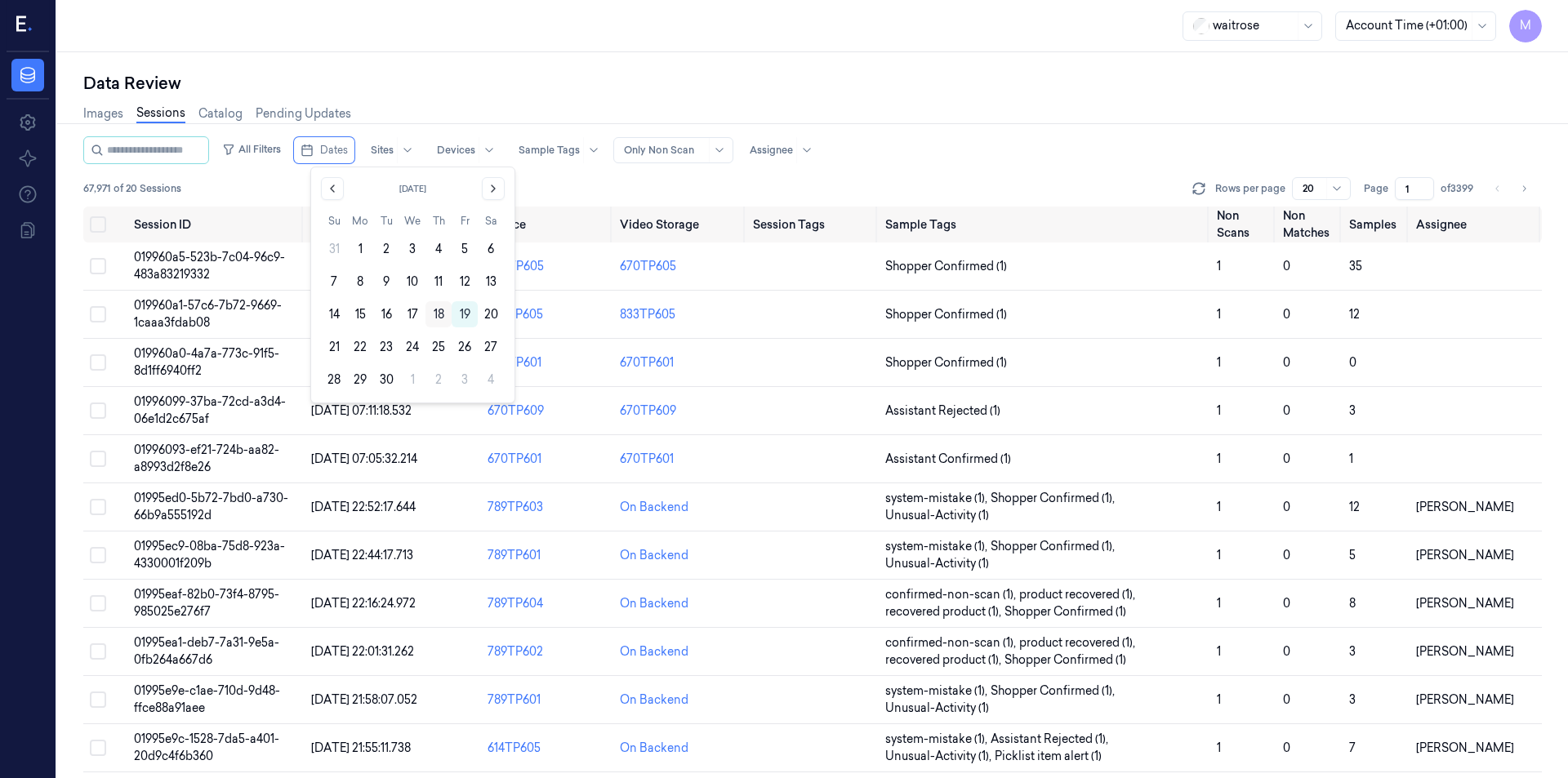
click at [436, 315] on button "18" at bounding box center [439, 315] width 26 height 26
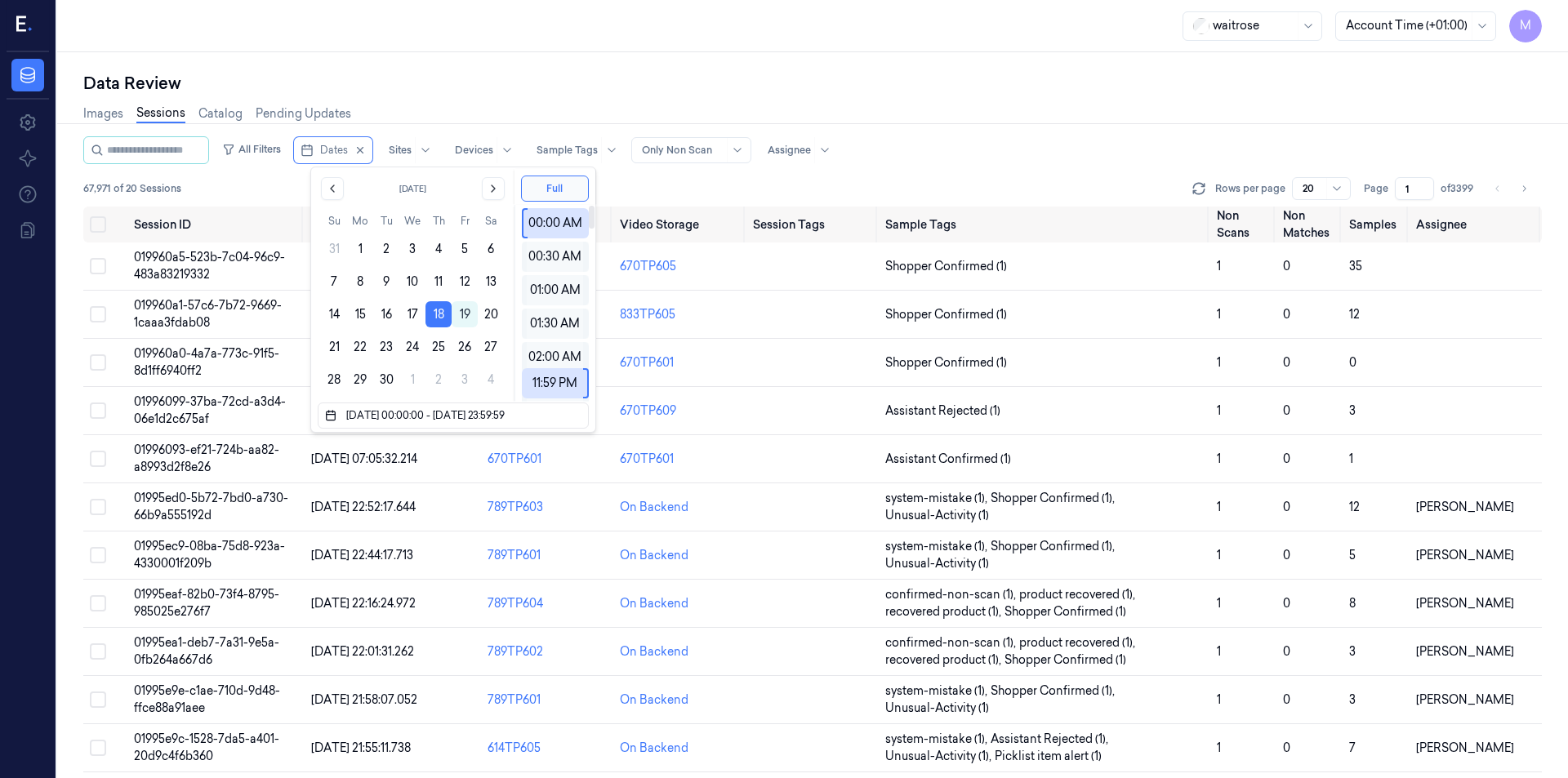
click at [661, 77] on div "Data Review" at bounding box center [813, 84] width 1459 height 23
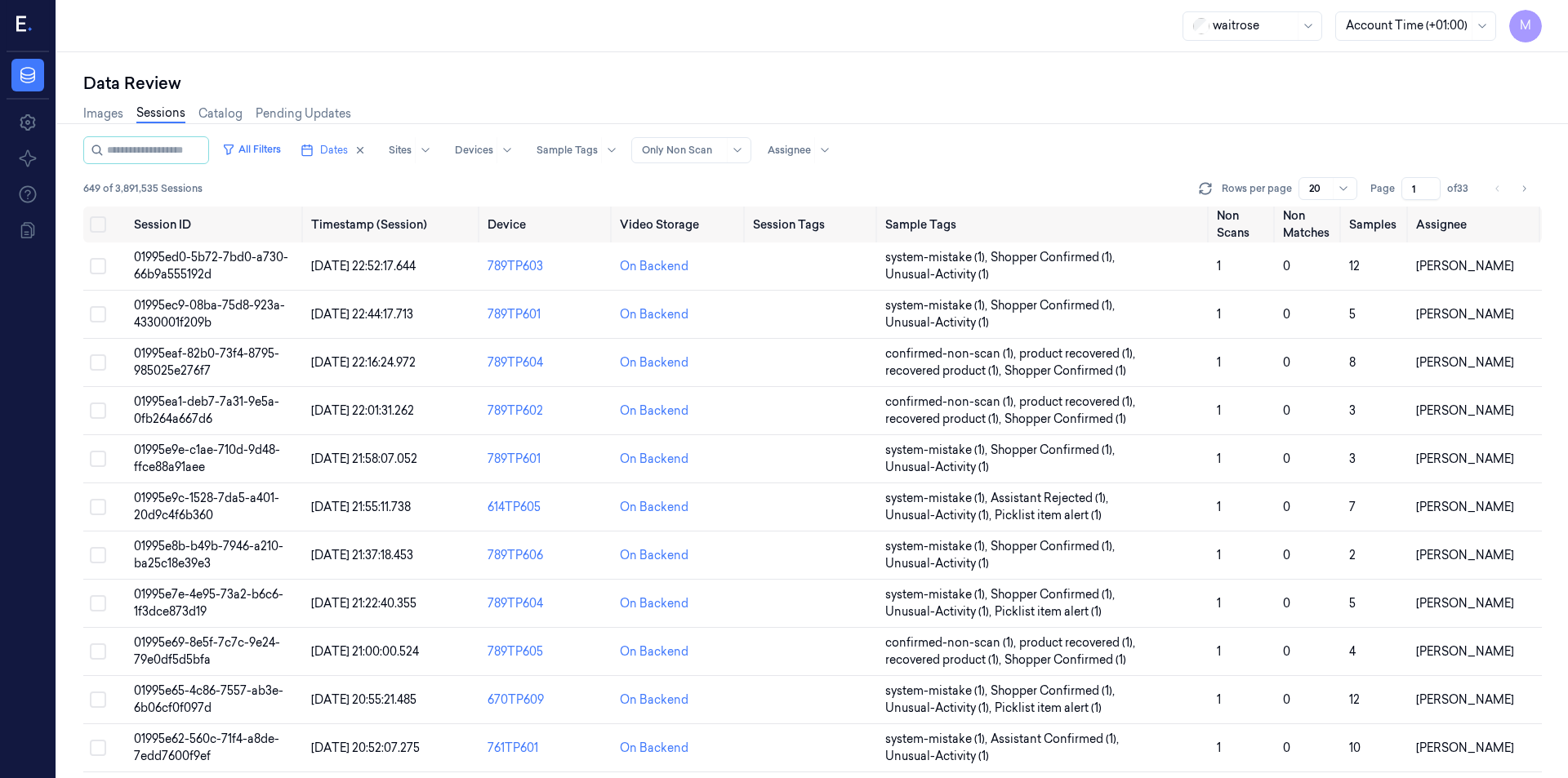
click at [1422, 189] on input "1" at bounding box center [1421, 189] width 39 height 23
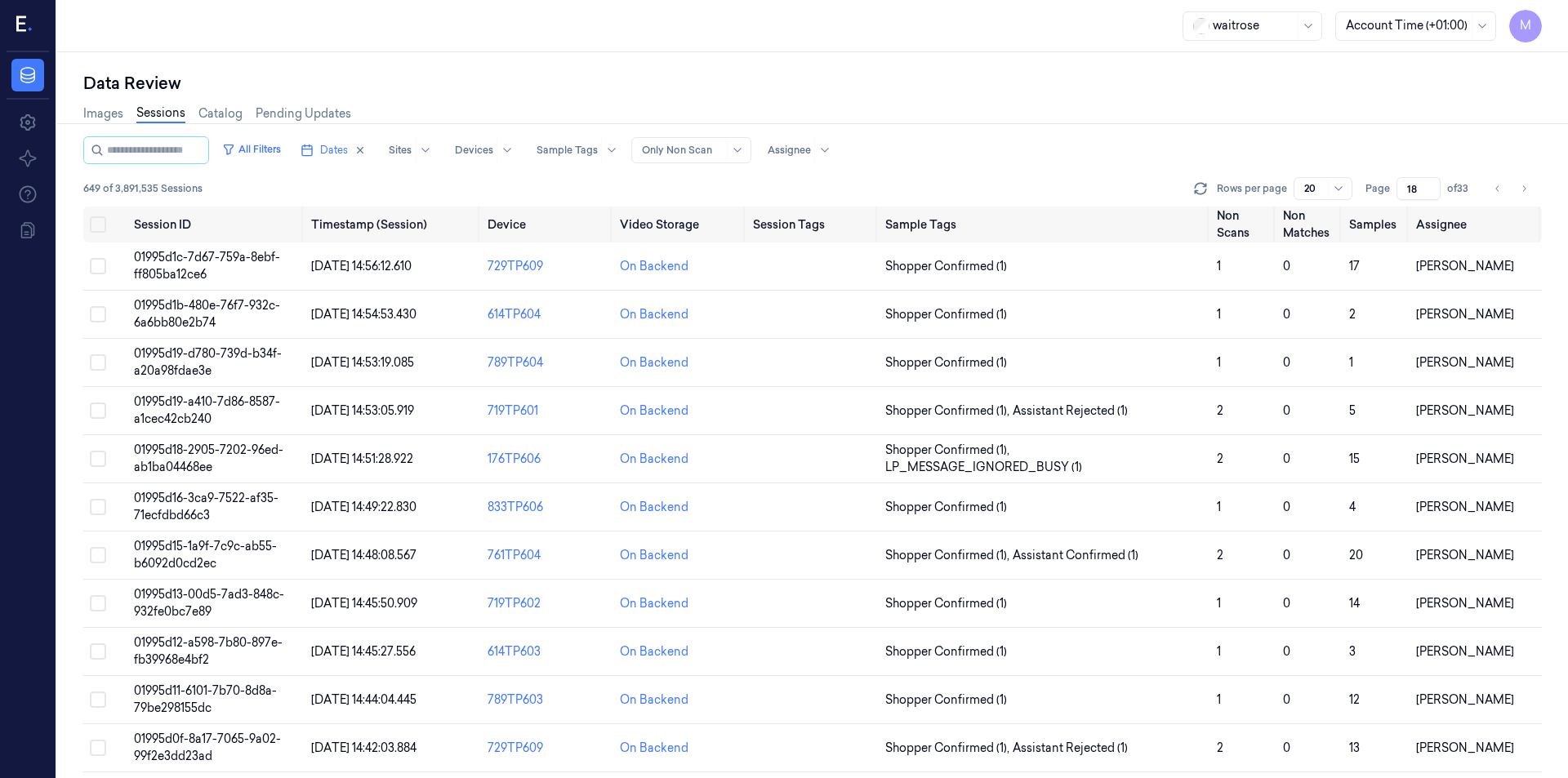
click at [1190, 129] on div "Images Sessions Catalog Pending Updates" at bounding box center [813, 115] width 1459 height 41
click at [1430, 189] on input "17" at bounding box center [1418, 189] width 44 height 23
click at [1431, 185] on input "18" at bounding box center [1418, 189] width 44 height 23
type input "19"
click at [1431, 185] on input "19" at bounding box center [1418, 189] width 44 height 23
